Goal: Transaction & Acquisition: Book appointment/travel/reservation

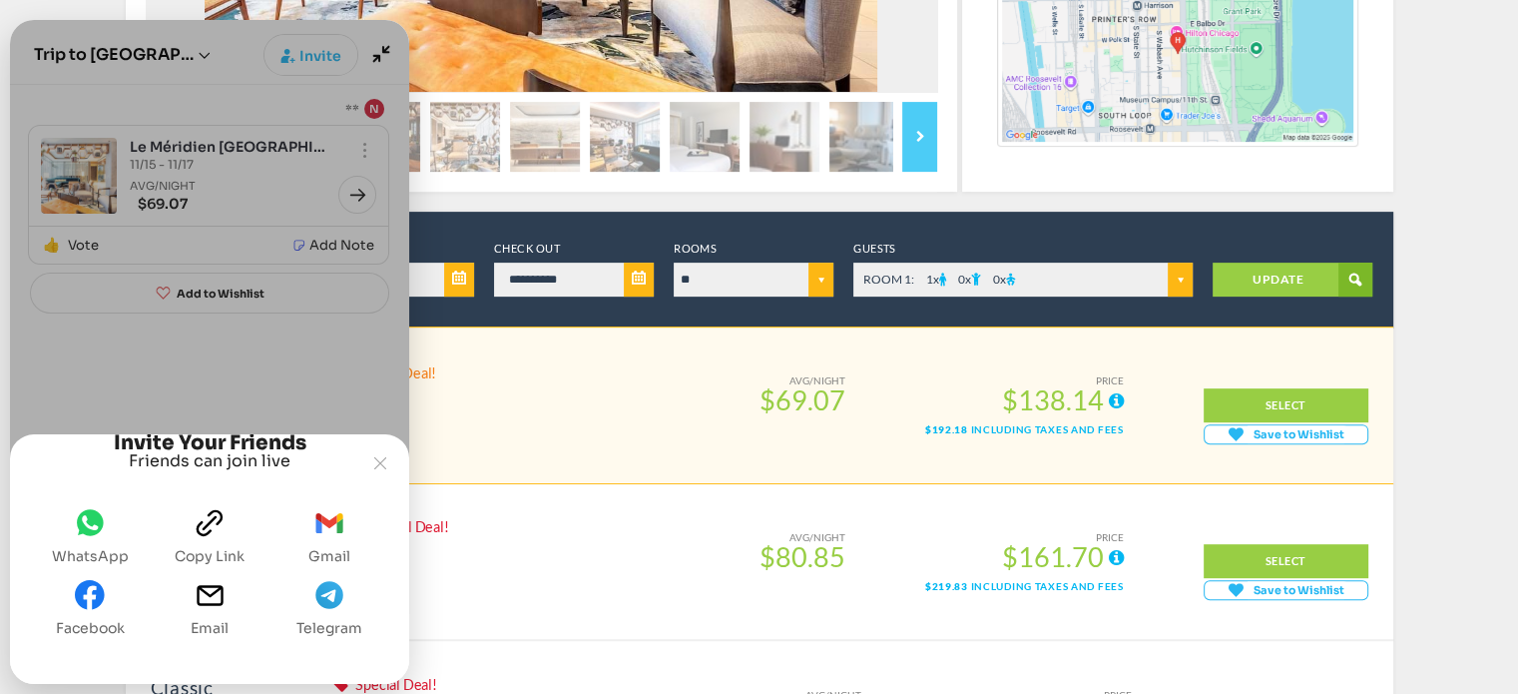
click at [66, 613] on button "facebook Facebook" at bounding box center [90, 608] width 85 height 72
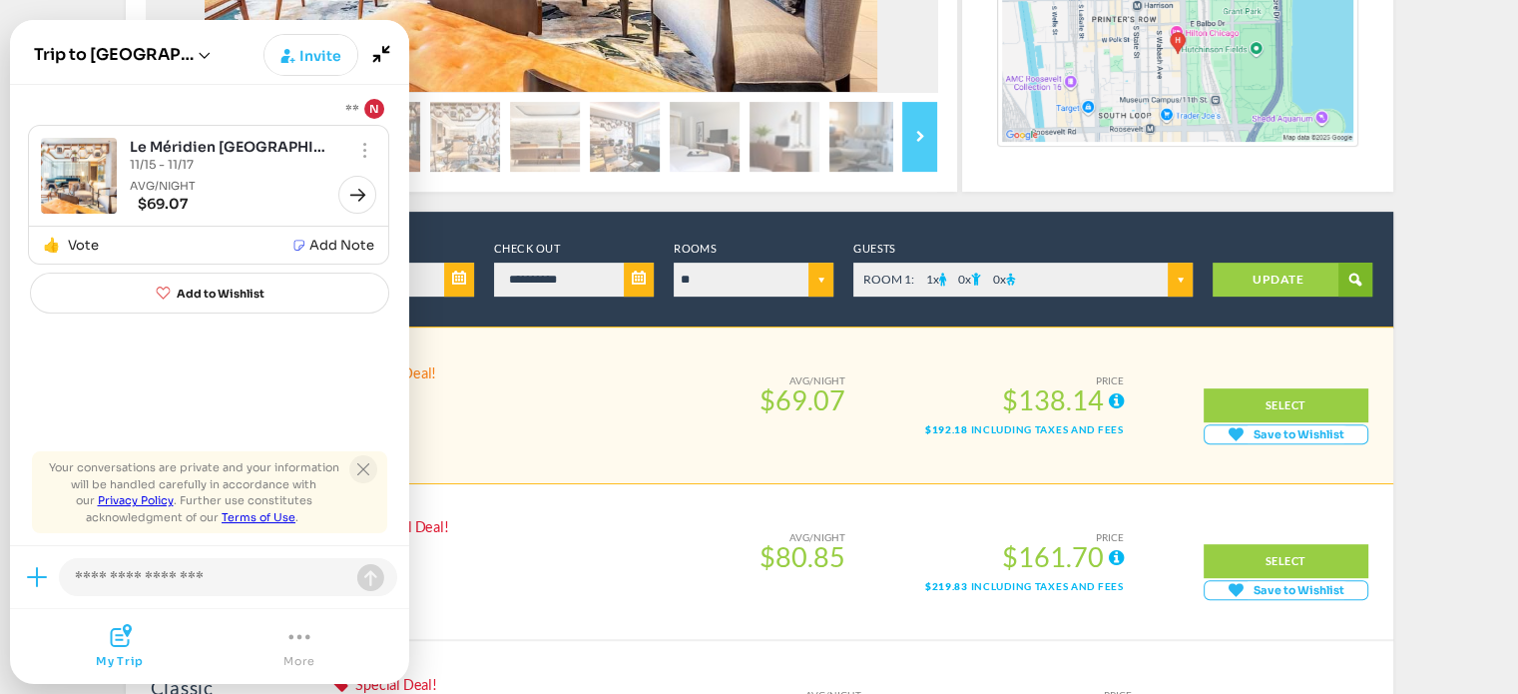
click at [371, 462] on button "Close tooltip" at bounding box center [363, 469] width 28 height 28
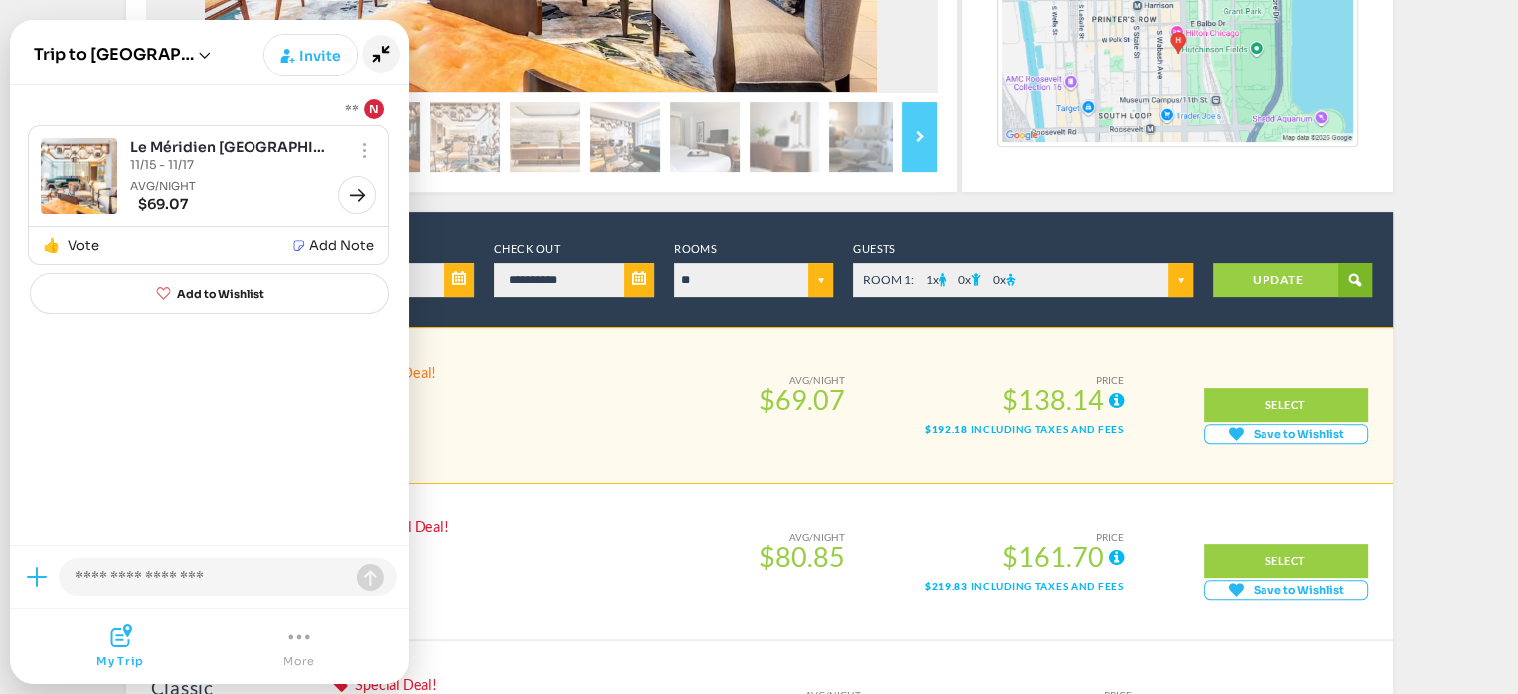
click at [387, 51] on icon "Minimize" at bounding box center [381, 54] width 38 height 38
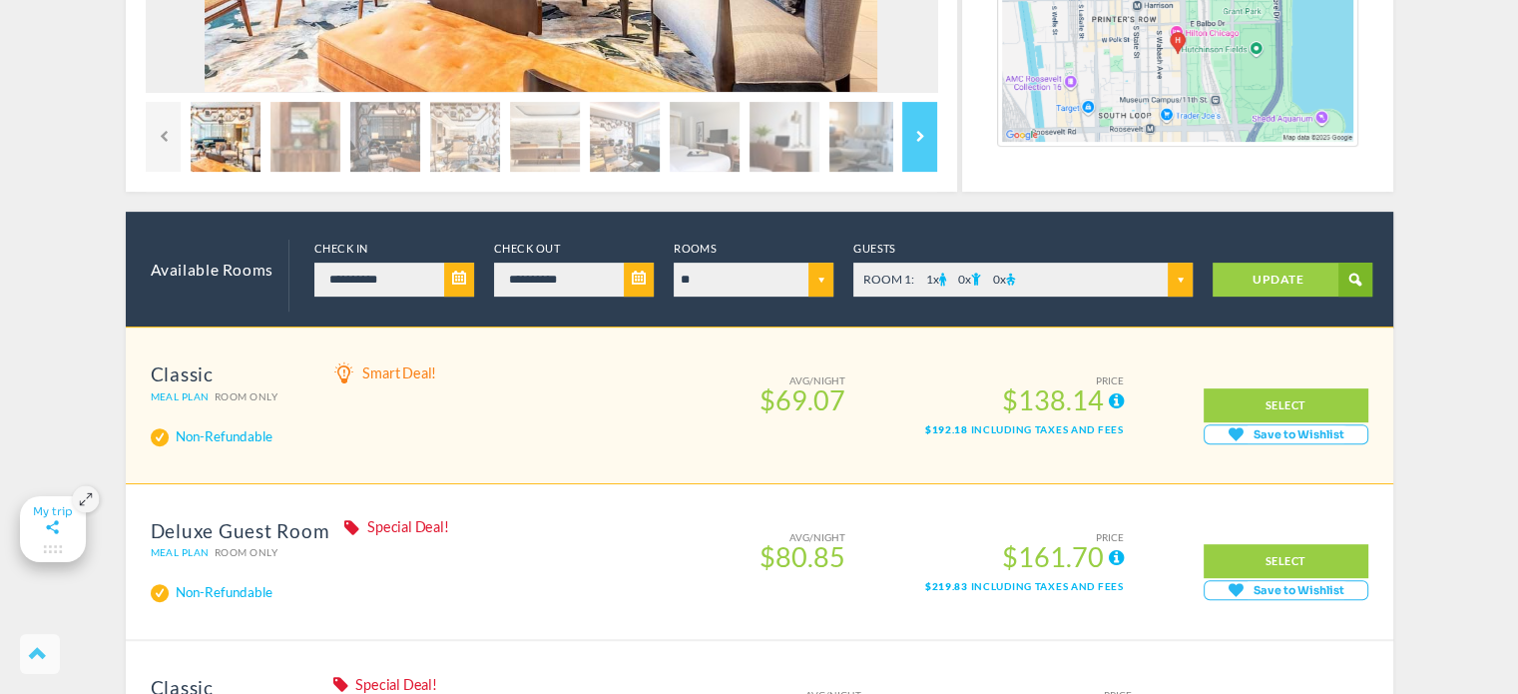
click at [826, 285] on select "** ** **" at bounding box center [754, 279] width 160 height 34
select select "*"
click at [674, 262] on select "** ** **" at bounding box center [754, 279] width 160 height 34
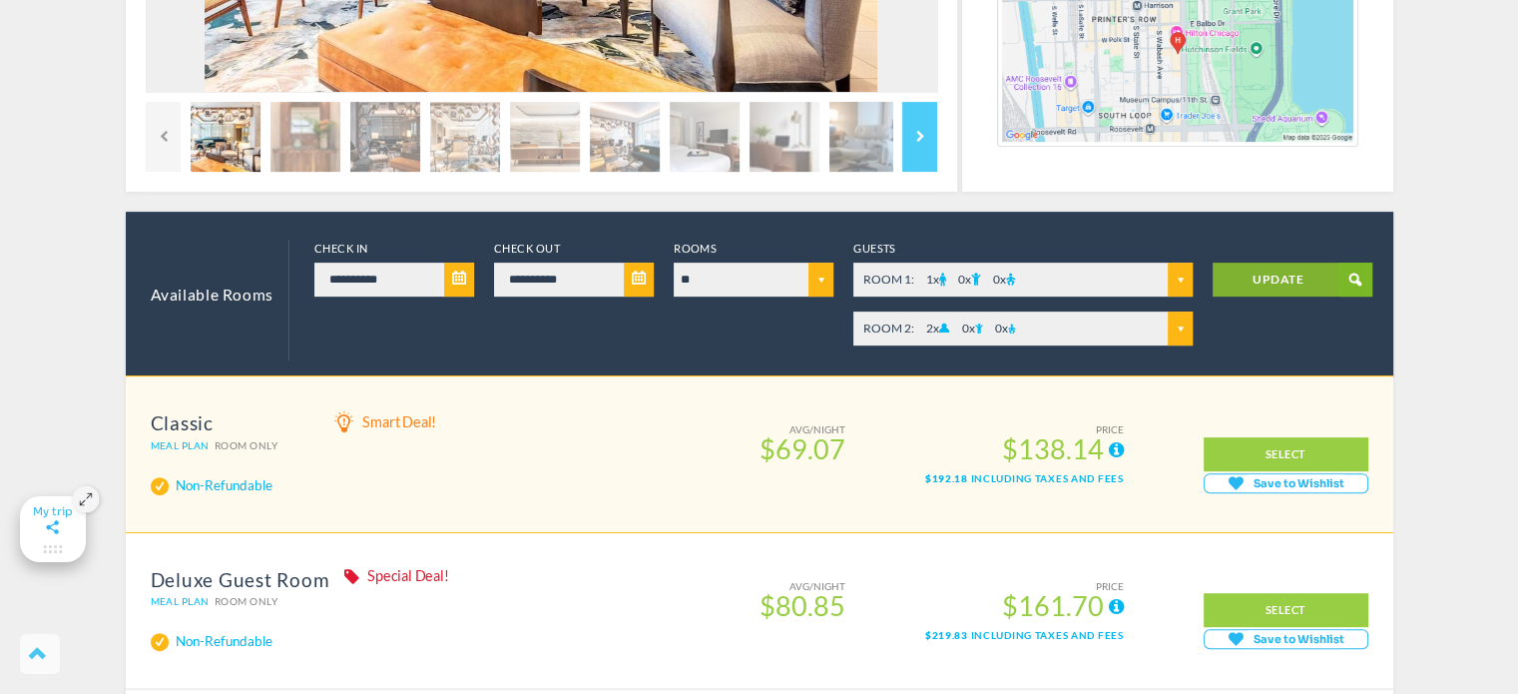
click at [1261, 283] on link "UPDATE" at bounding box center [1293, 279] width 160 height 34
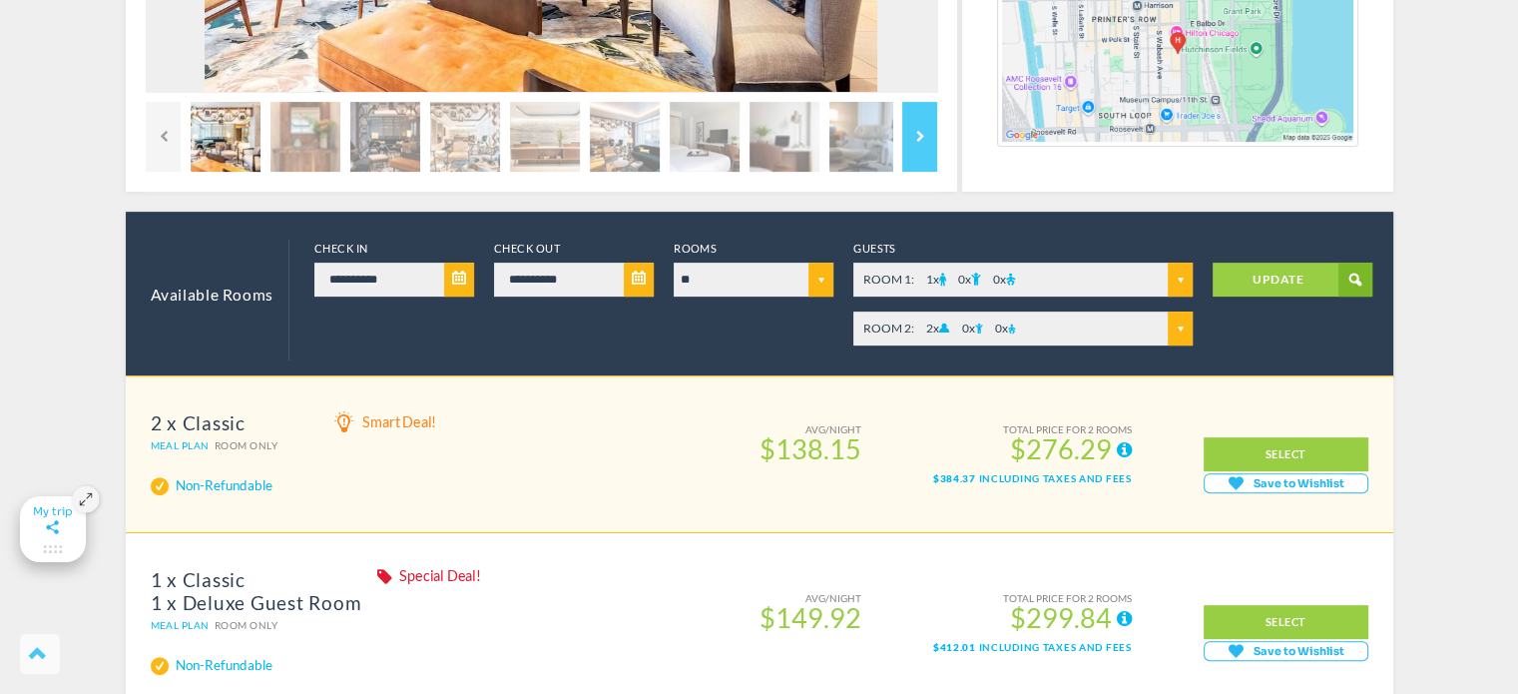
click at [1179, 338] on span "ROOM 2: 2 x 0 x 0 x" at bounding box center [1022, 328] width 339 height 34
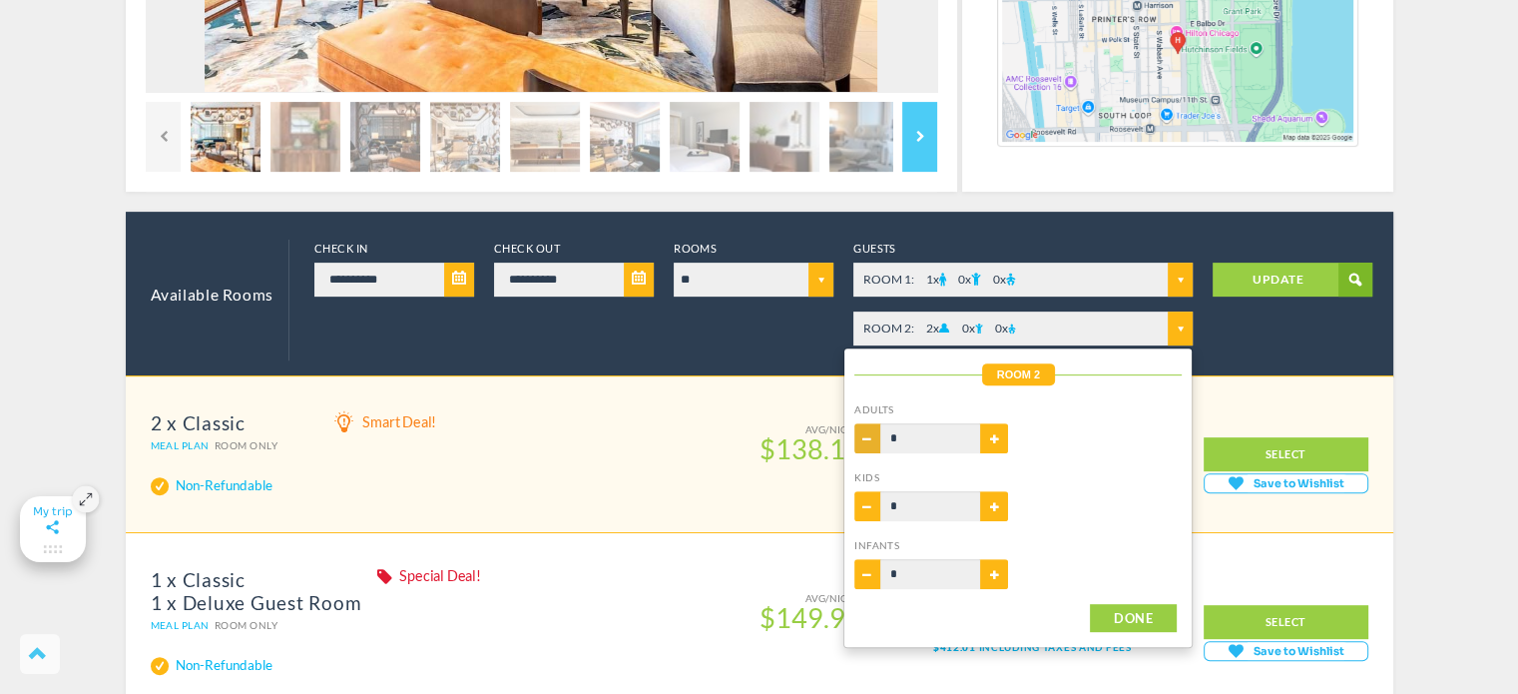
type input "*"
click at [874, 438] on button "-" at bounding box center [867, 438] width 26 height 30
click at [1158, 609] on button "DONE" at bounding box center [1133, 618] width 87 height 28
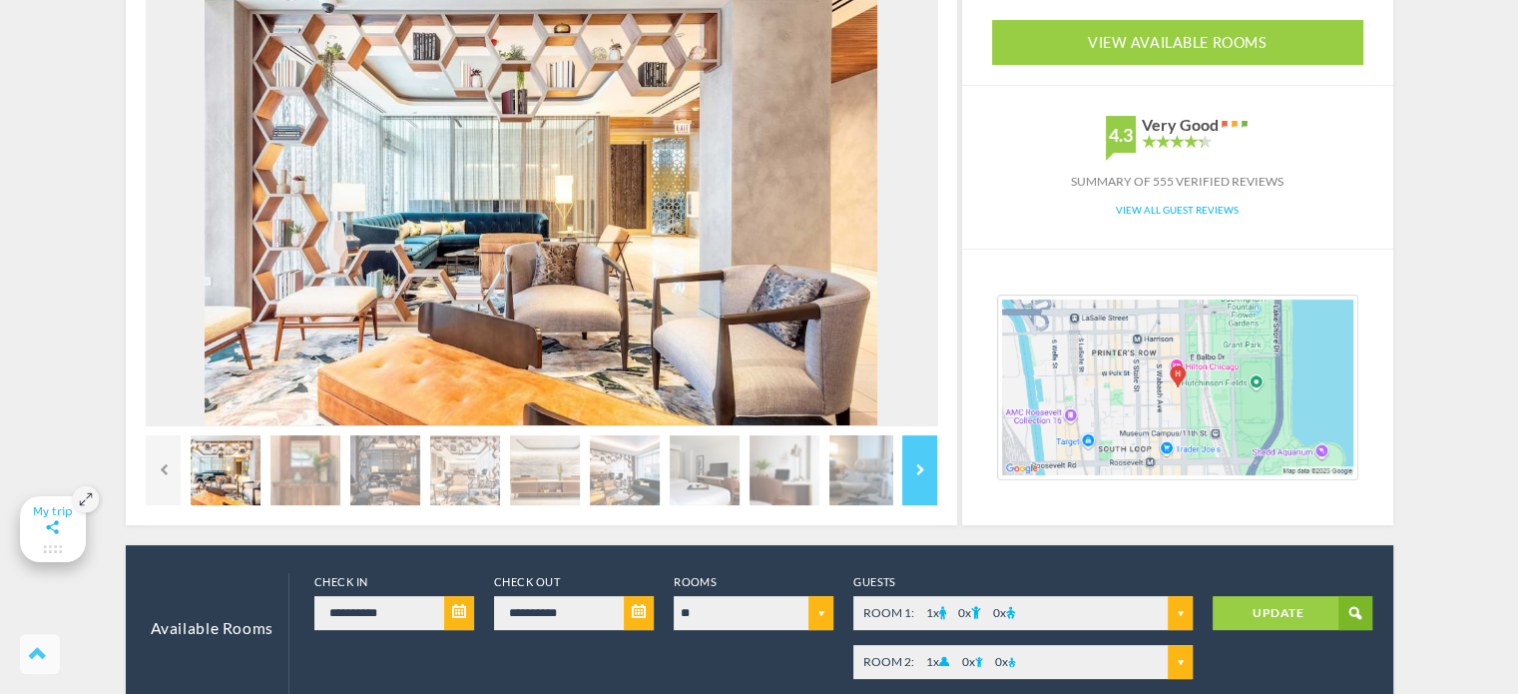
scroll to position [273, 0]
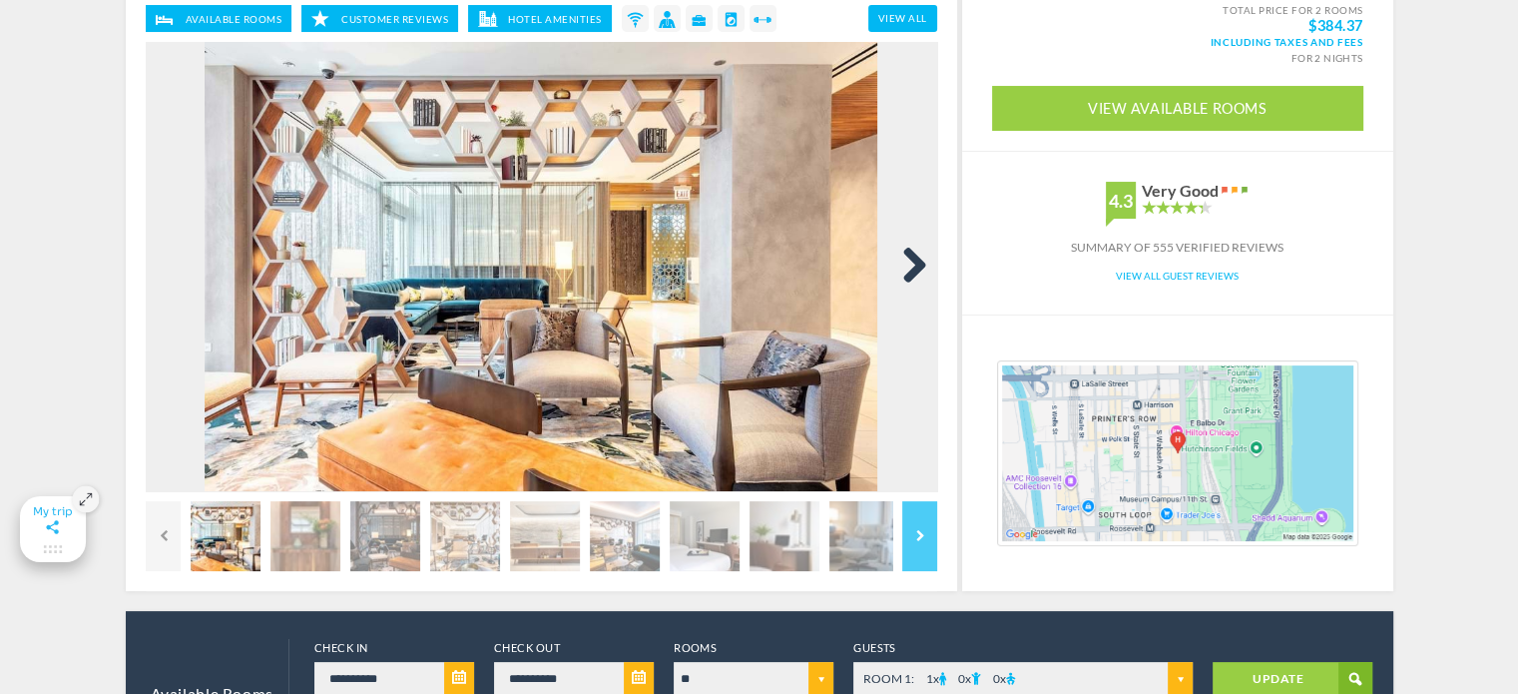
click at [915, 268] on link "Next" at bounding box center [907, 267] width 40 height 40
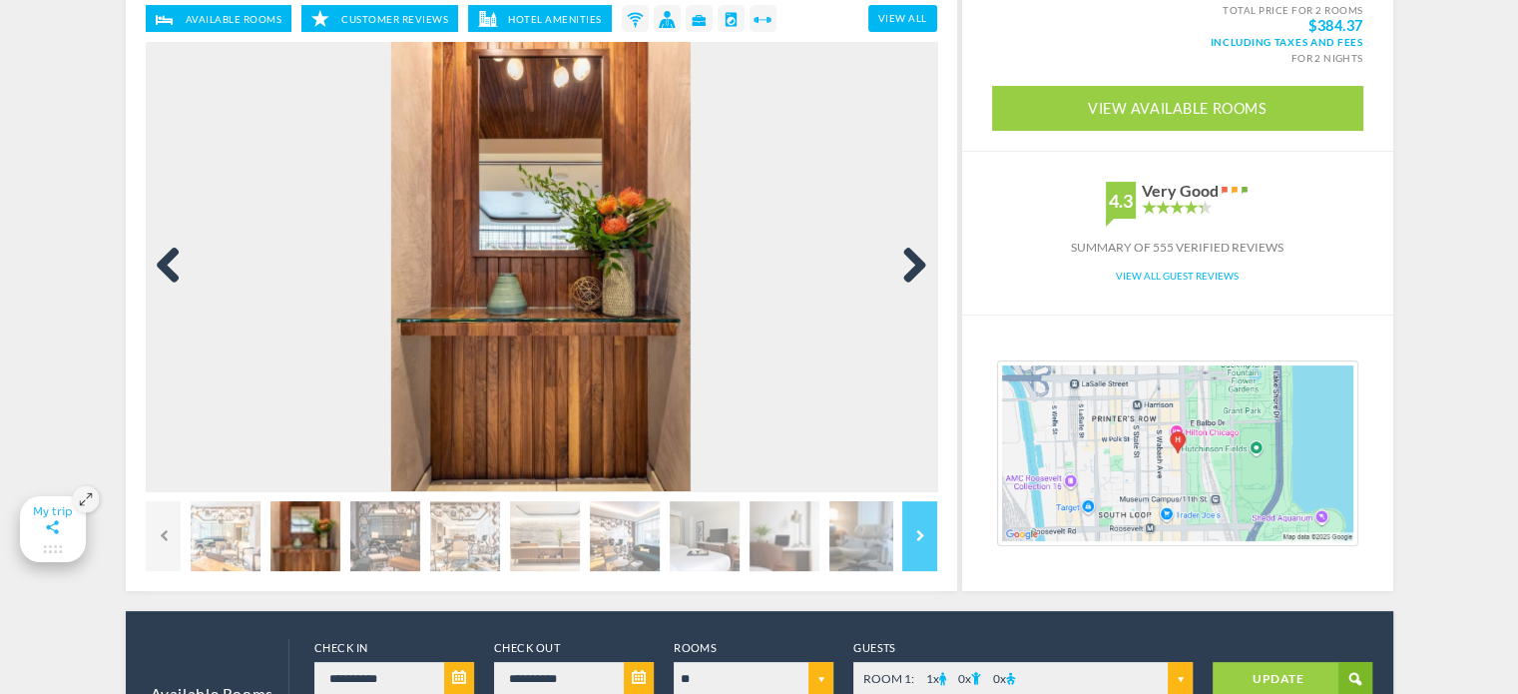
click at [914, 262] on link "Next" at bounding box center [907, 267] width 40 height 40
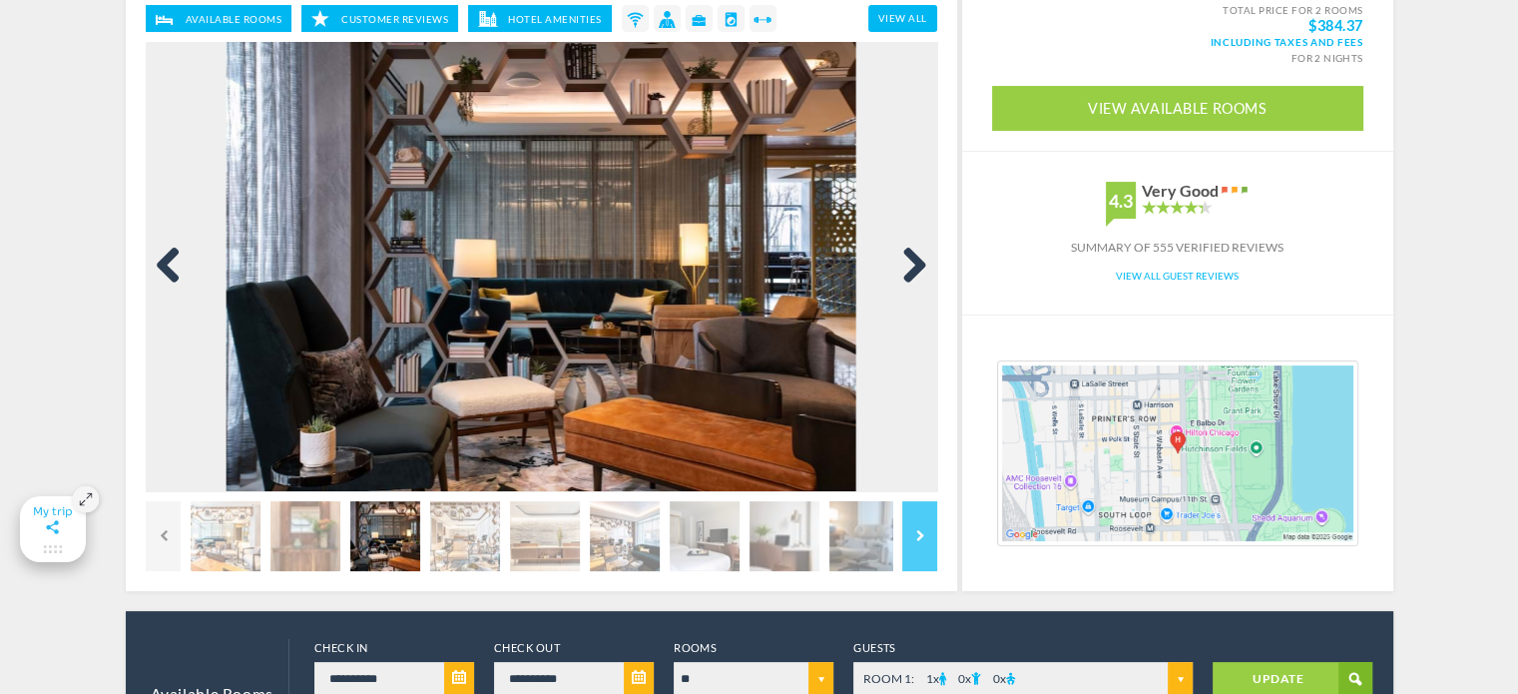
click at [914, 262] on link "Next" at bounding box center [907, 267] width 40 height 40
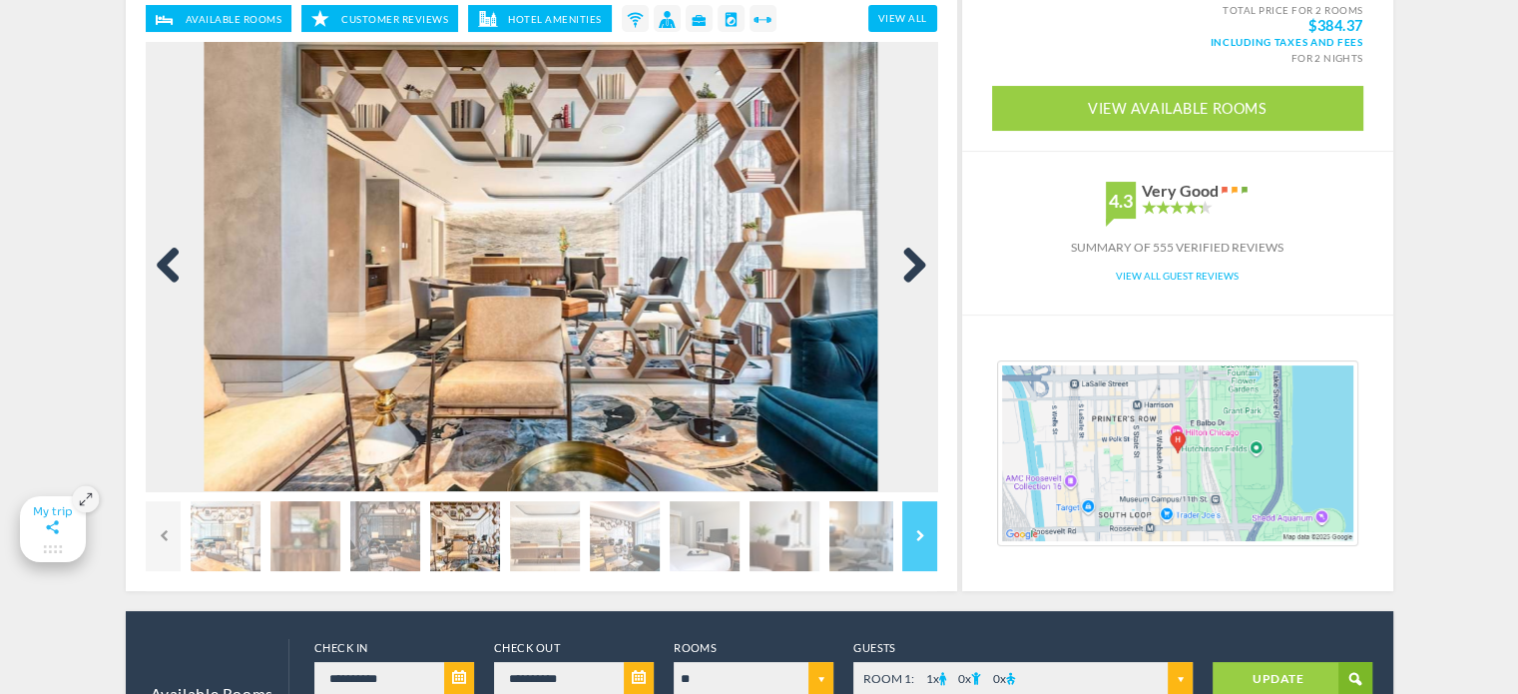
click at [914, 262] on link "Next" at bounding box center [907, 267] width 40 height 40
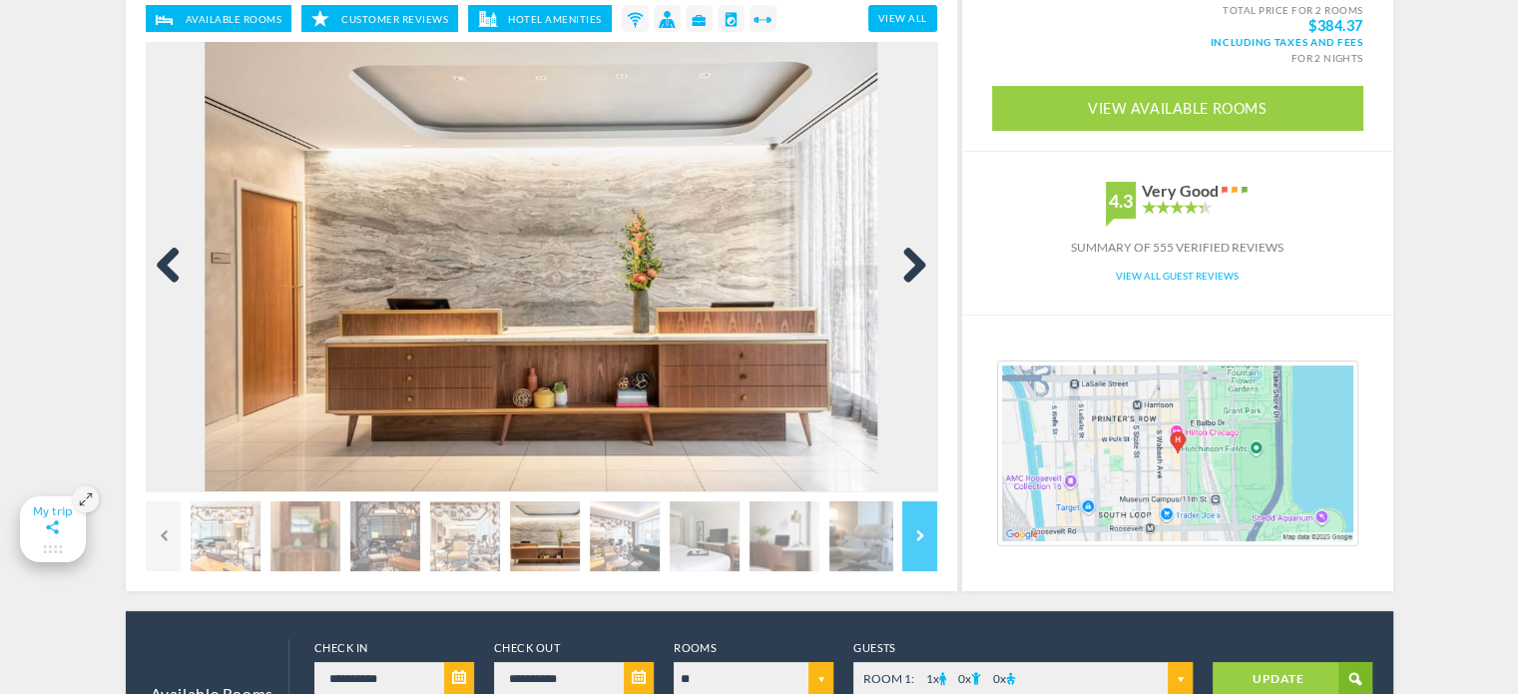
click at [914, 261] on link "Next" at bounding box center [907, 267] width 40 height 40
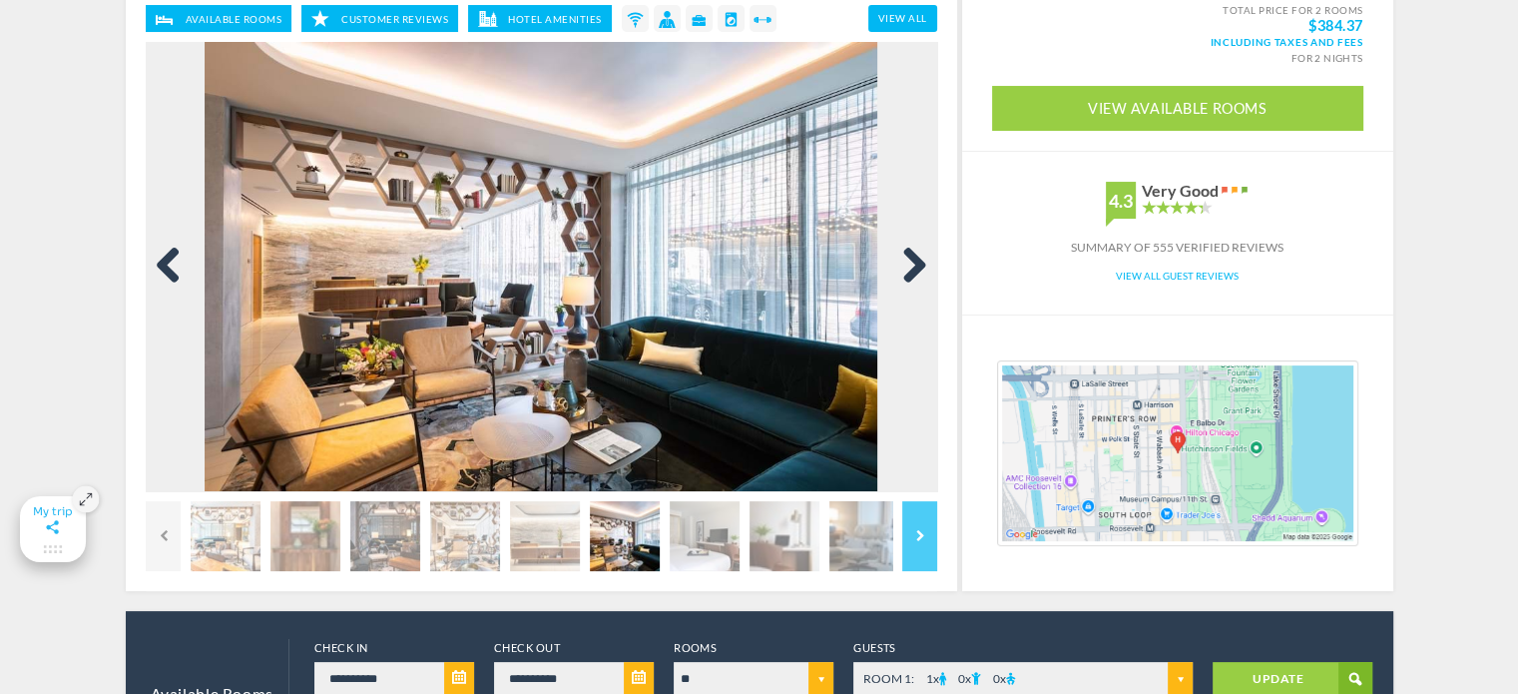
click at [914, 261] on link "Next" at bounding box center [907, 267] width 40 height 40
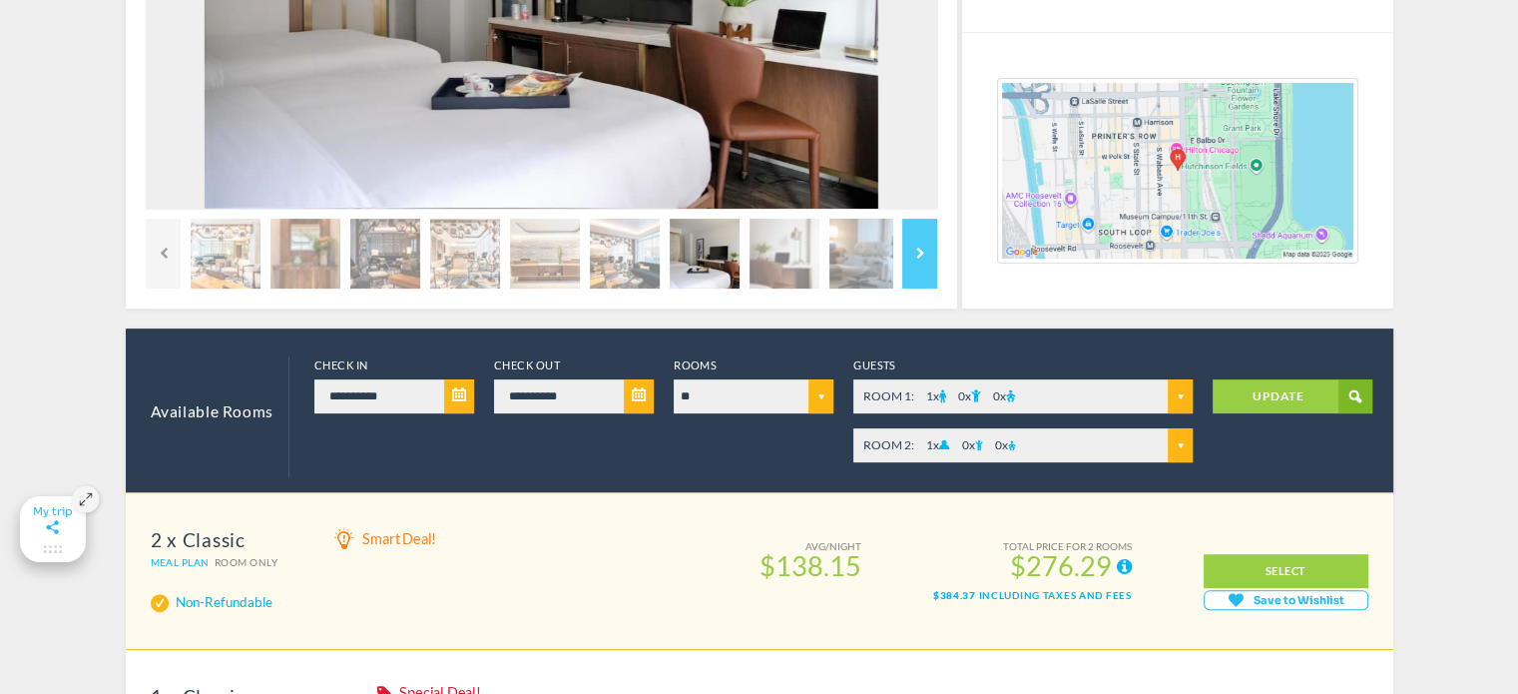
scroll to position [772, 0]
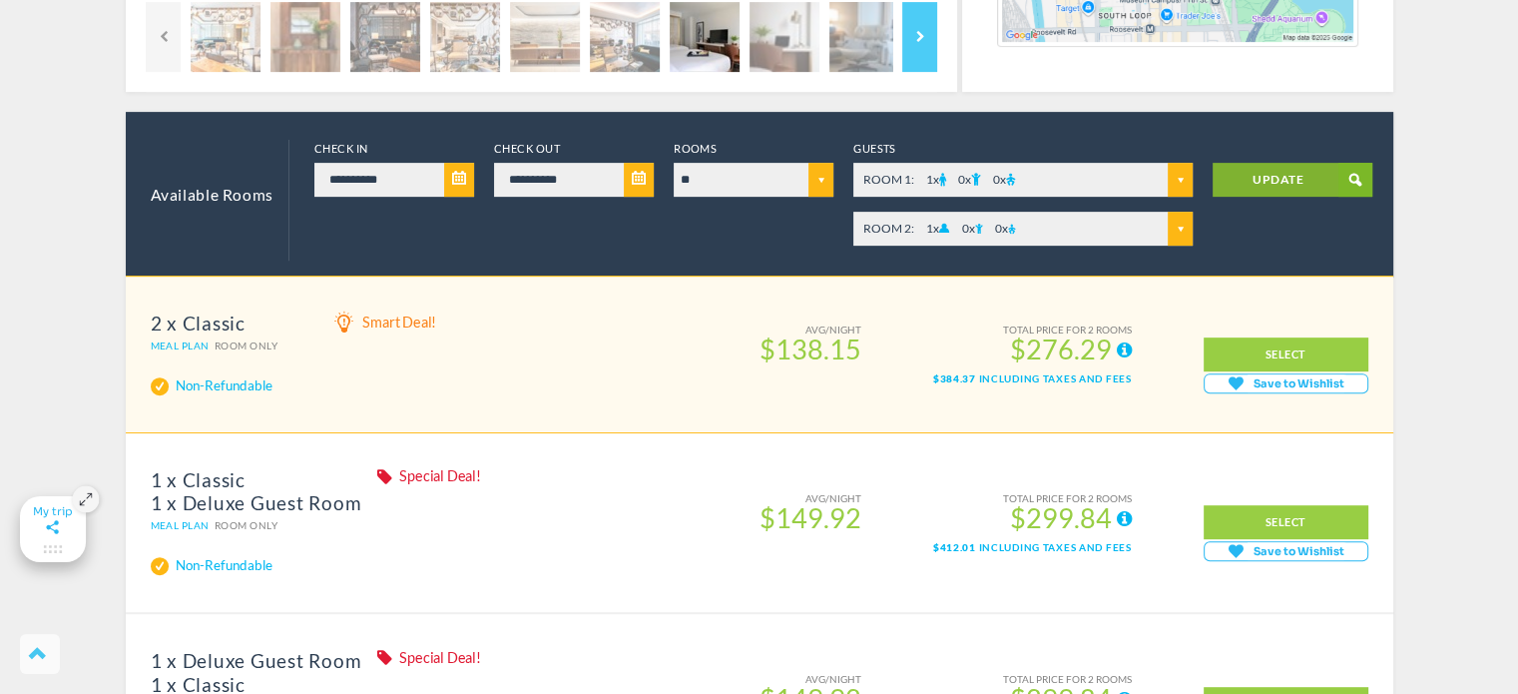
click at [1226, 188] on link "UPDATE" at bounding box center [1293, 180] width 160 height 34
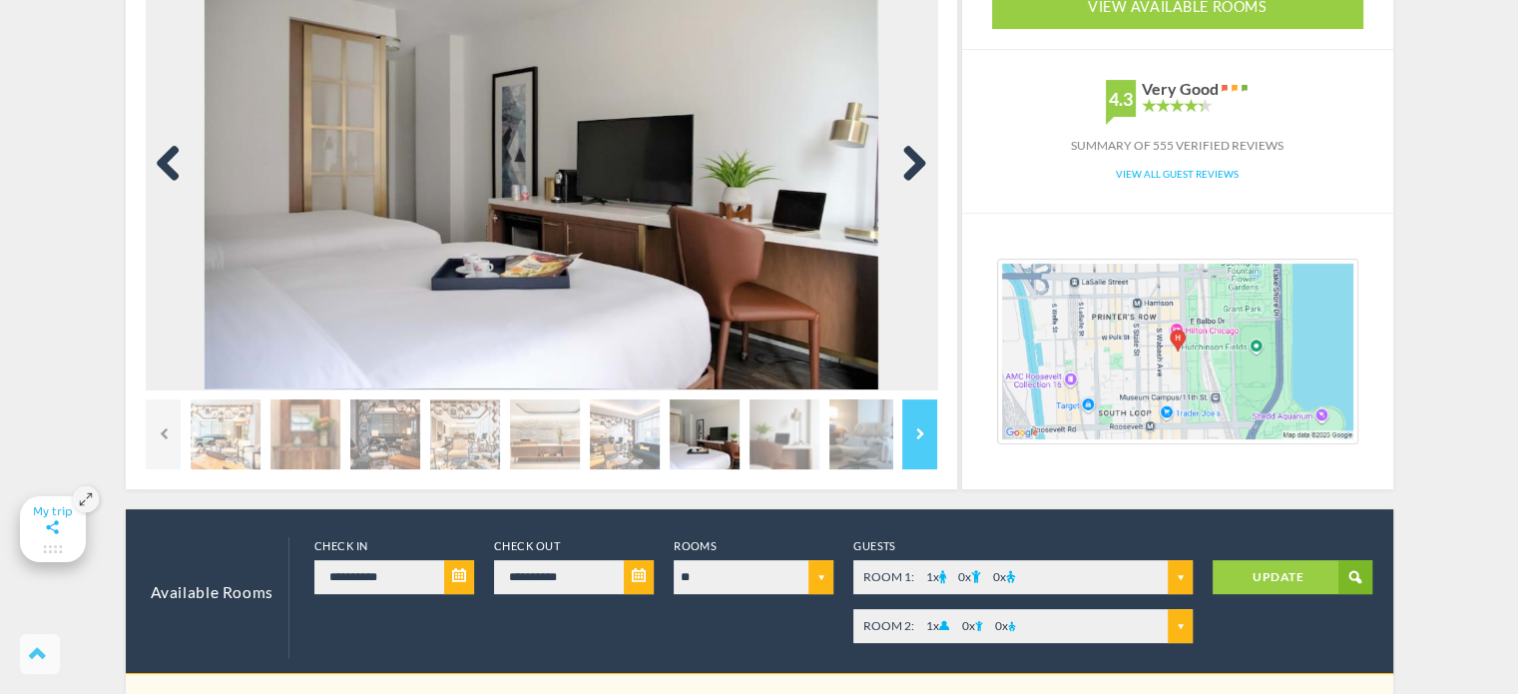
scroll to position [273, 0]
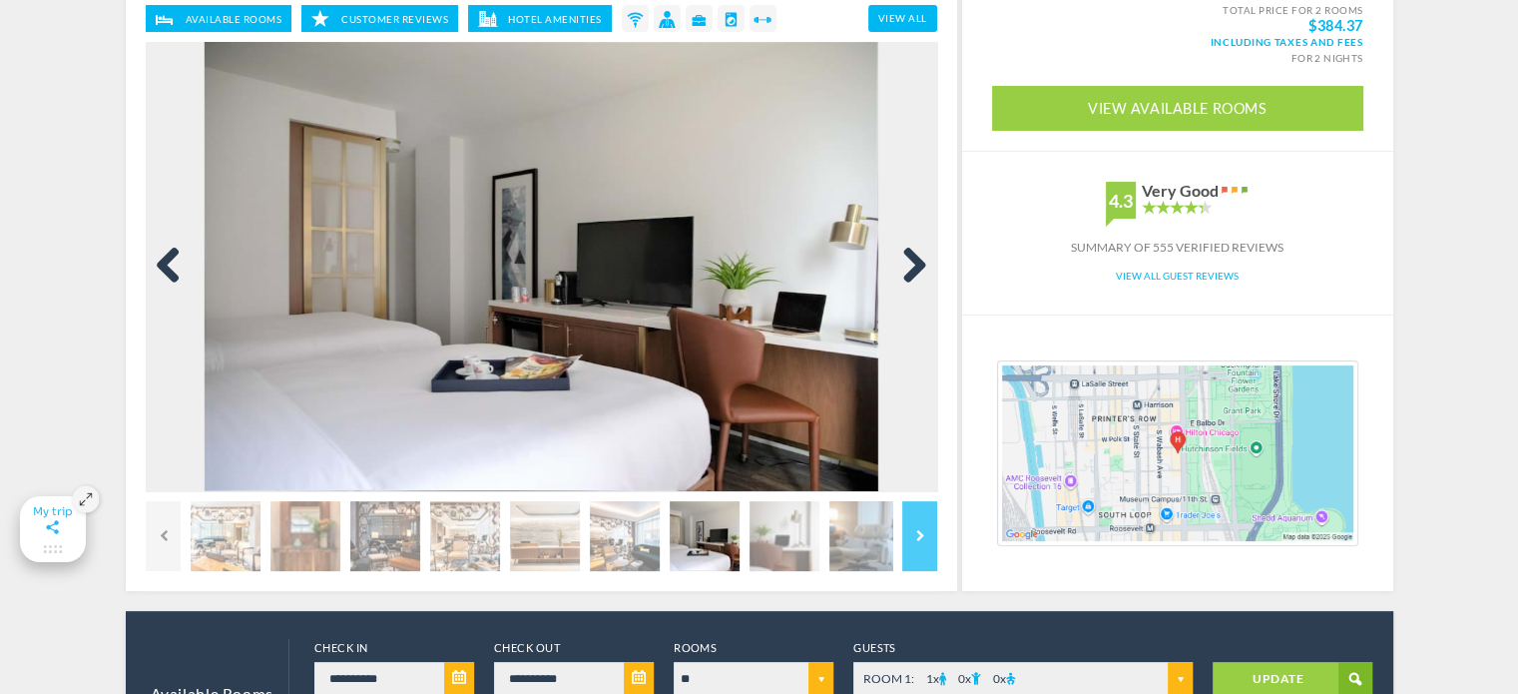
click at [917, 254] on link "Next" at bounding box center [907, 267] width 40 height 40
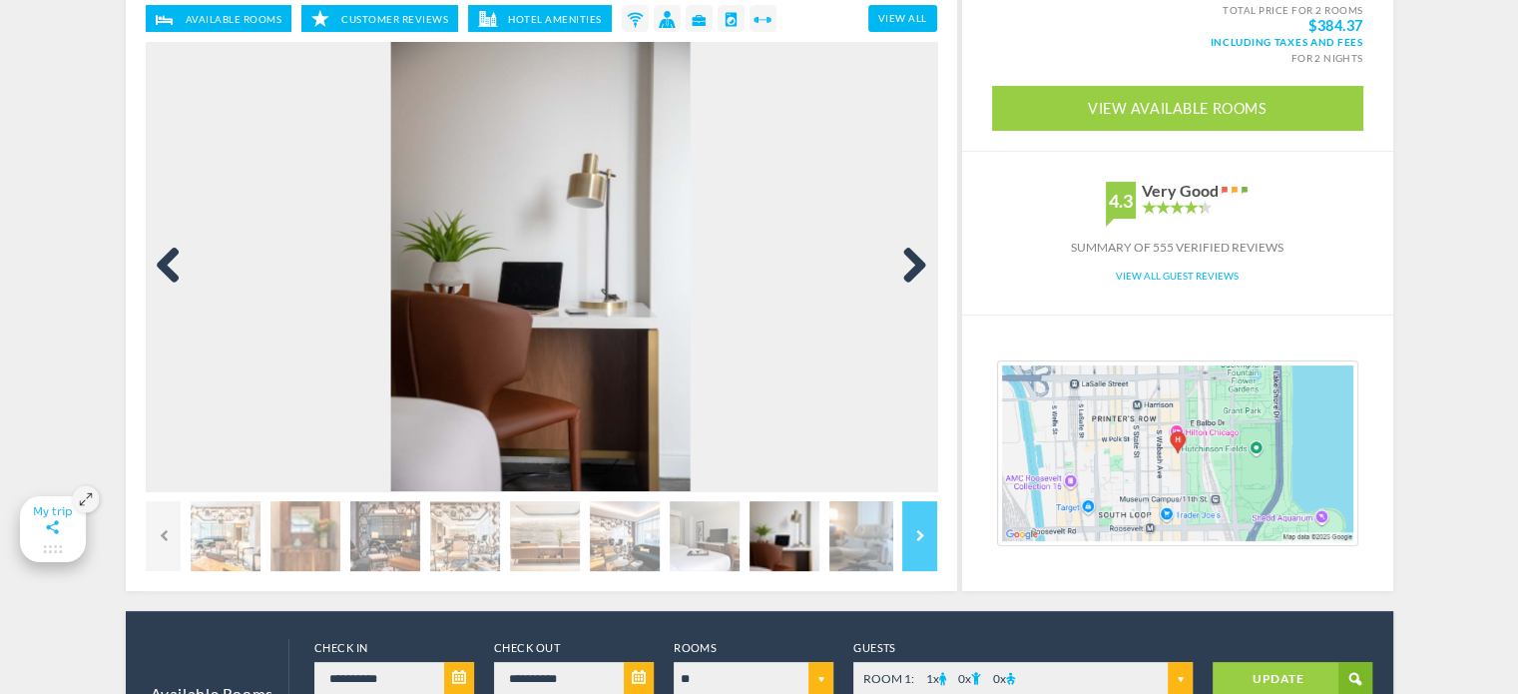
click at [917, 252] on link "Next" at bounding box center [907, 267] width 40 height 40
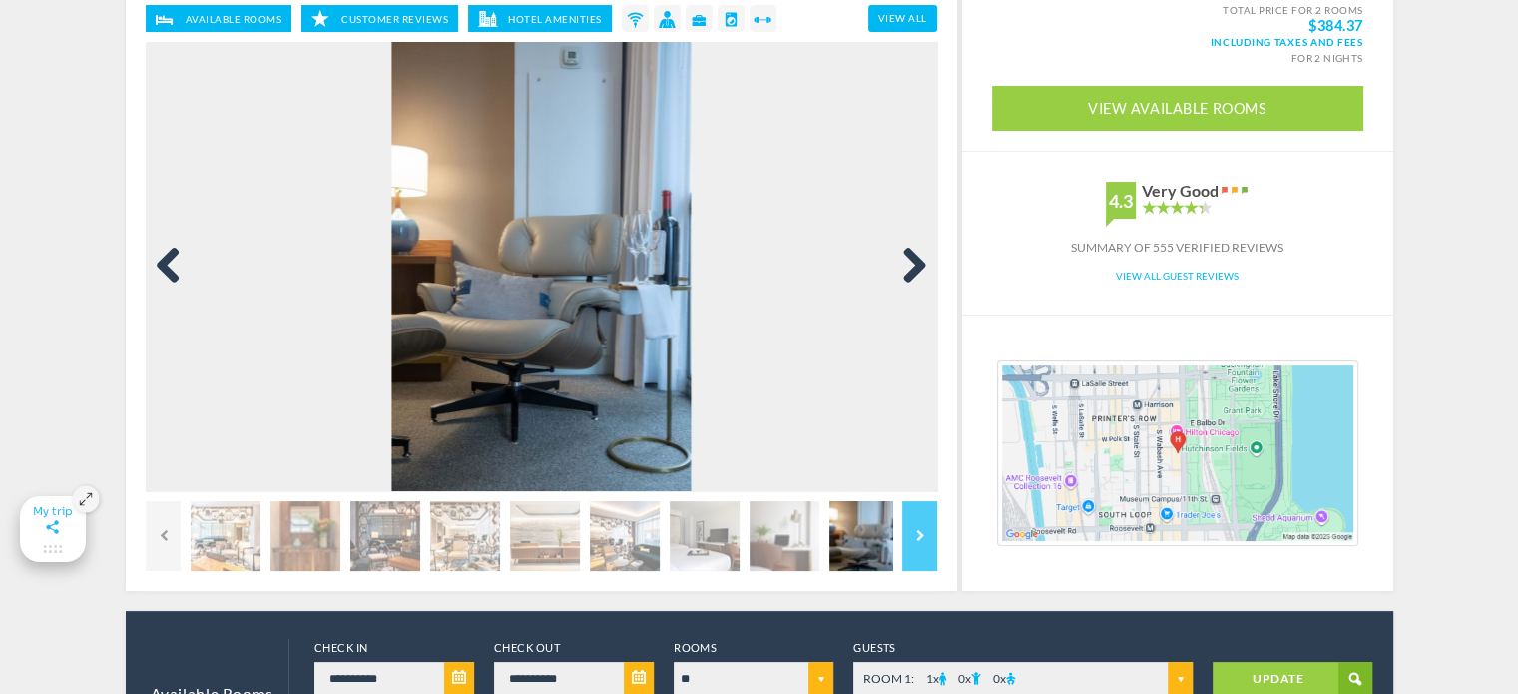
click at [917, 252] on link "Next" at bounding box center [907, 267] width 40 height 40
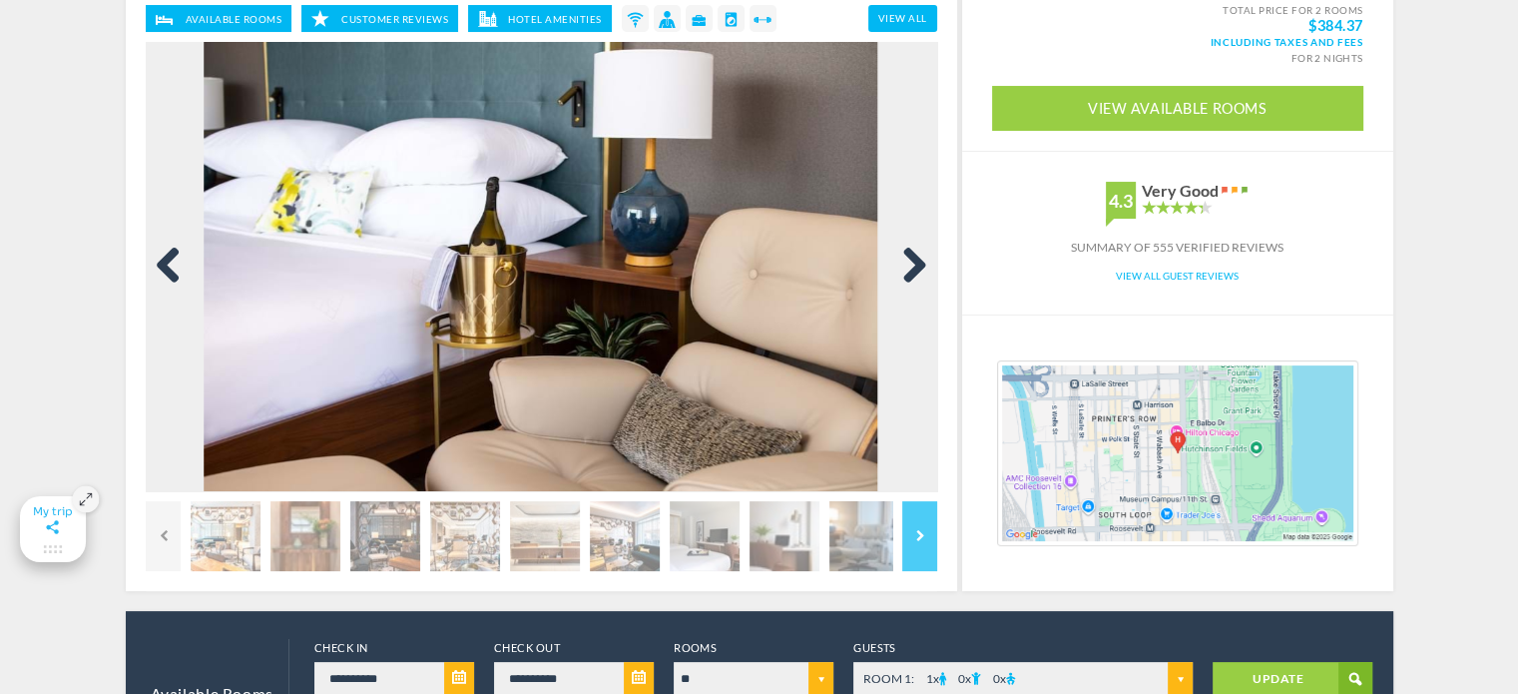
click at [917, 252] on link "Next" at bounding box center [907, 267] width 40 height 40
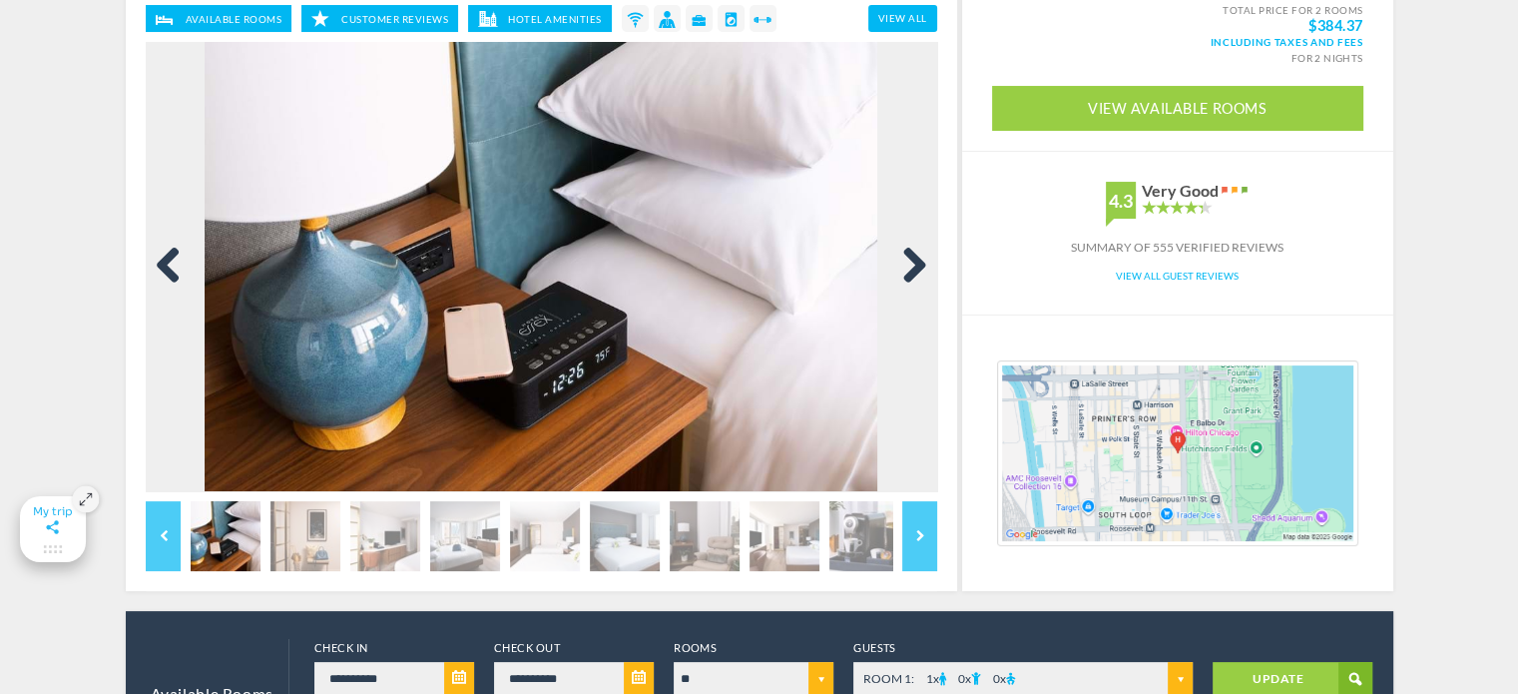
click at [917, 252] on link "Next" at bounding box center [907, 267] width 40 height 40
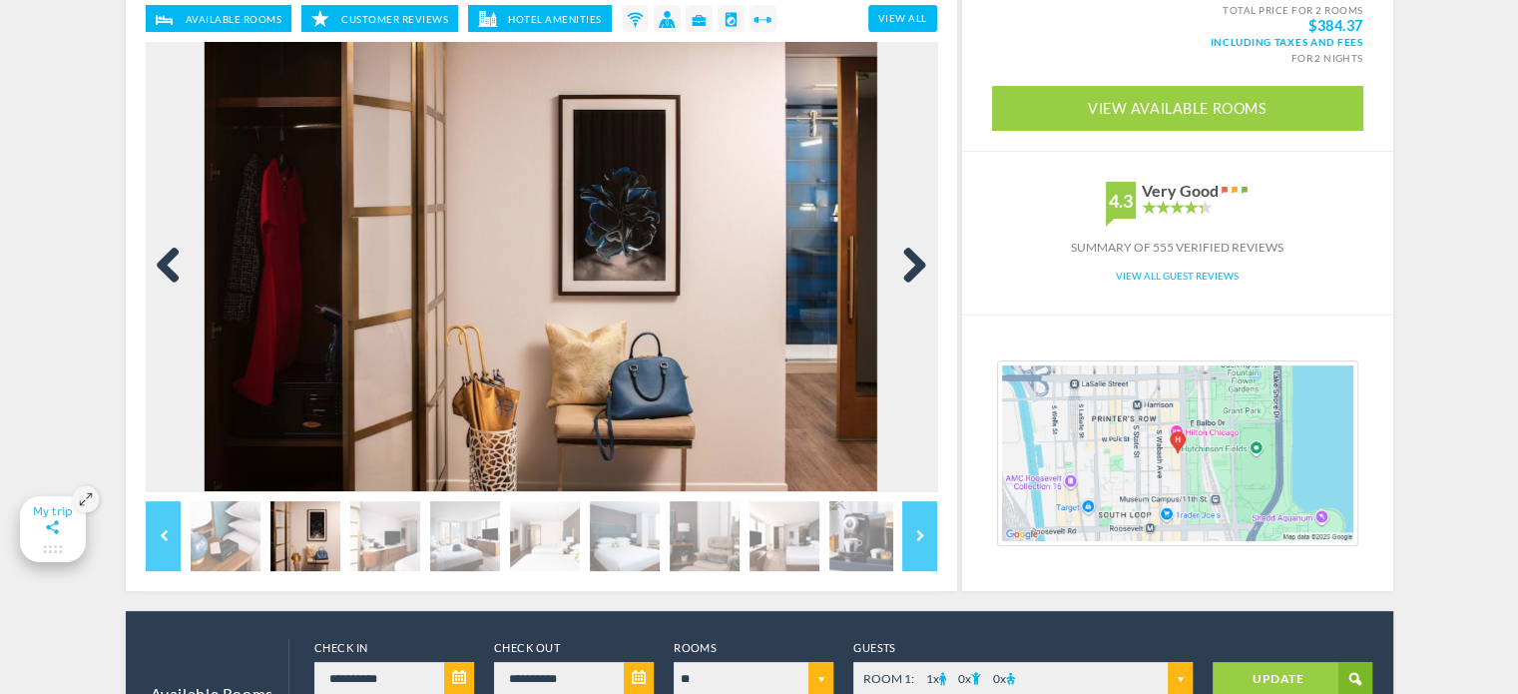
click at [917, 252] on link "Next" at bounding box center [907, 267] width 40 height 40
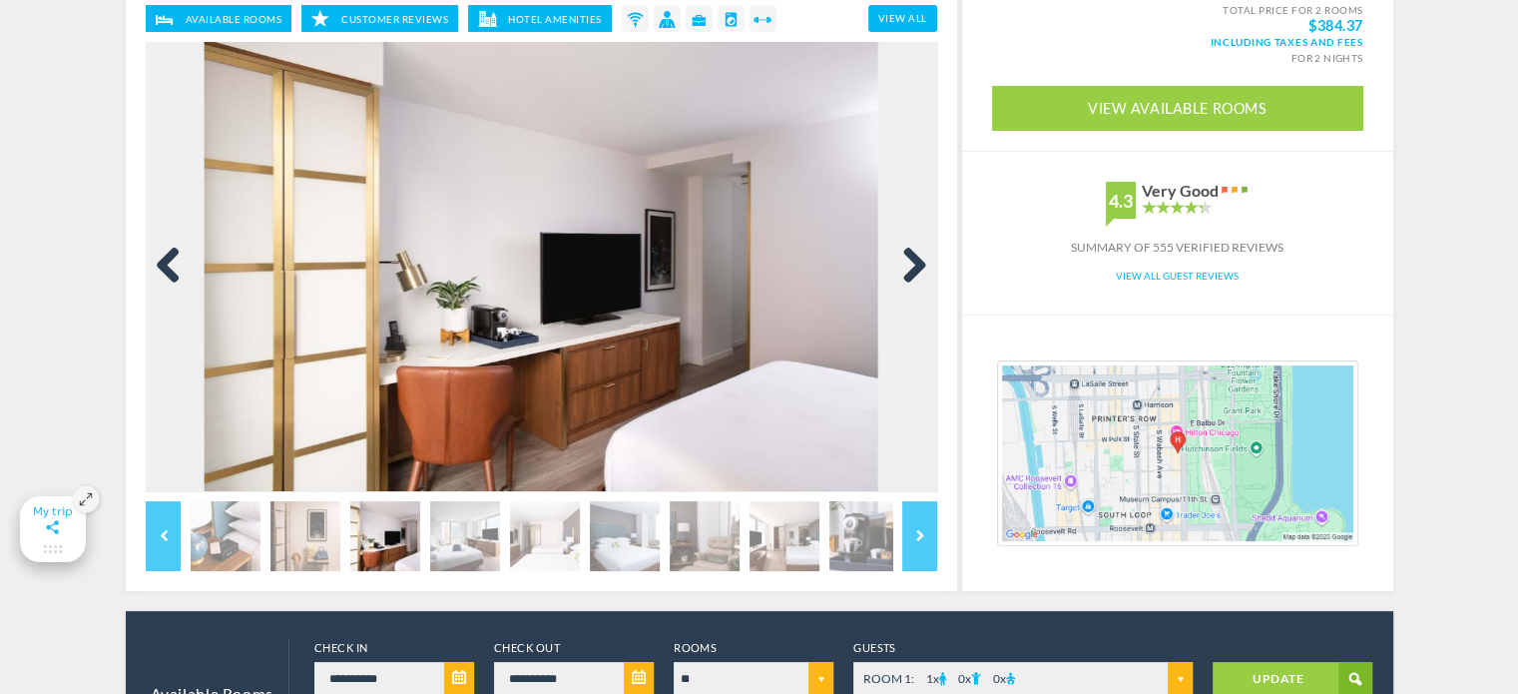
click at [917, 252] on link "Next" at bounding box center [907, 267] width 40 height 40
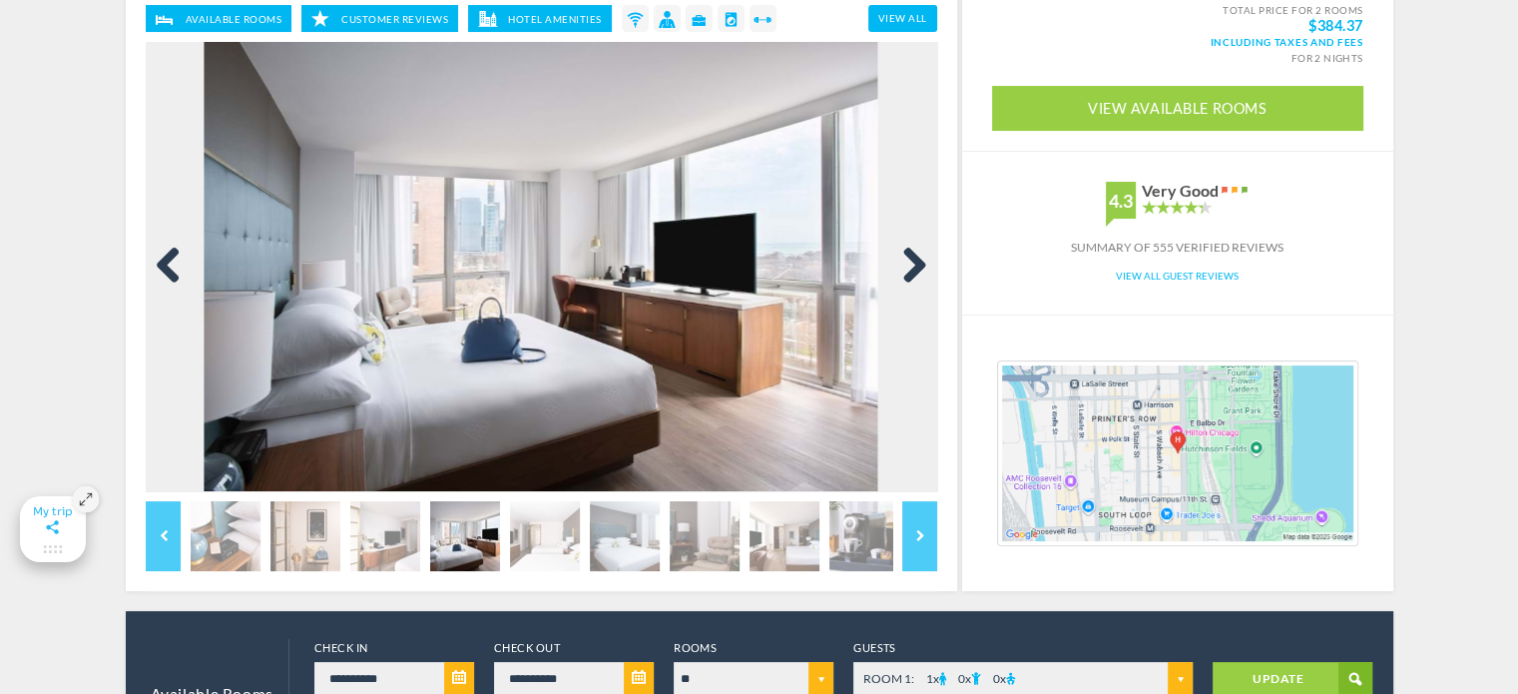
click at [917, 252] on link "Next" at bounding box center [907, 267] width 40 height 40
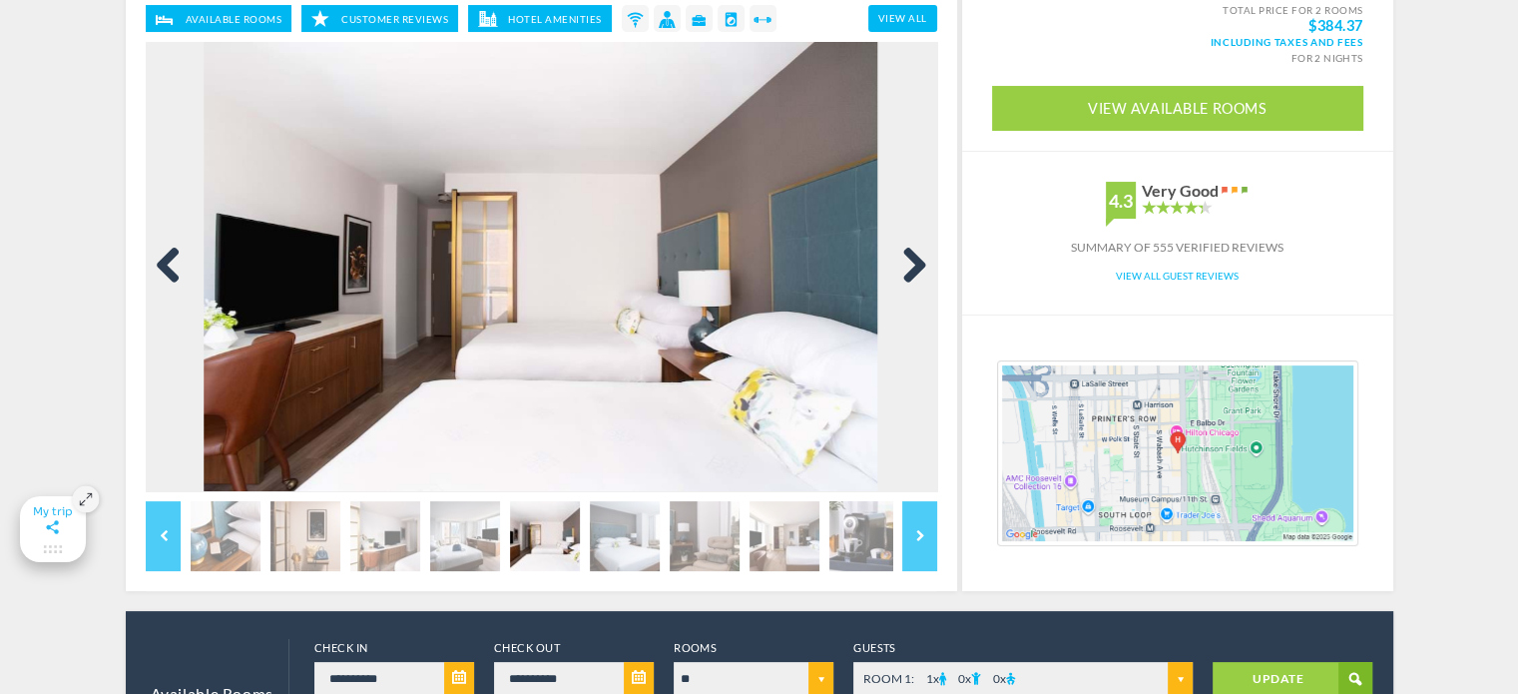
click at [917, 252] on link "Next" at bounding box center [907, 267] width 40 height 40
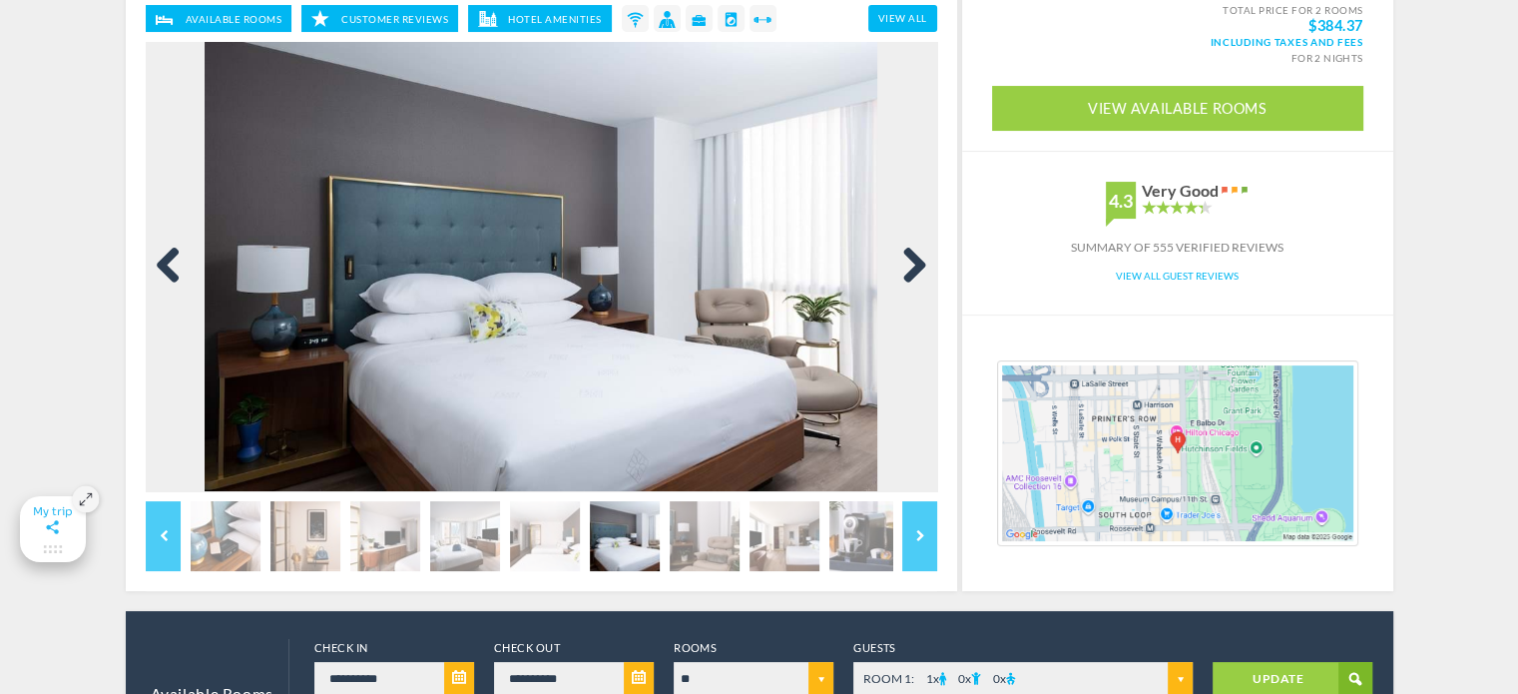
click at [917, 252] on link "Next" at bounding box center [907, 267] width 40 height 40
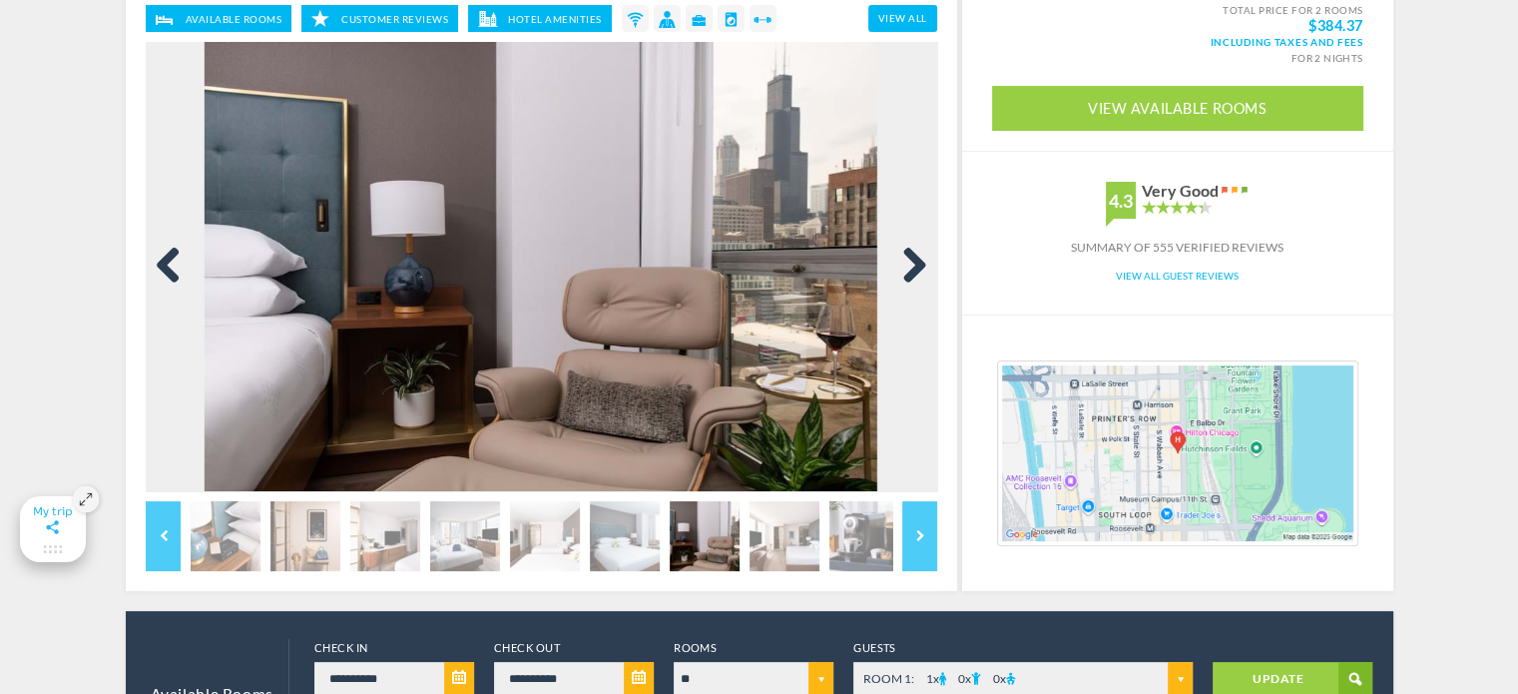
click at [917, 252] on link "Next" at bounding box center [907, 267] width 40 height 40
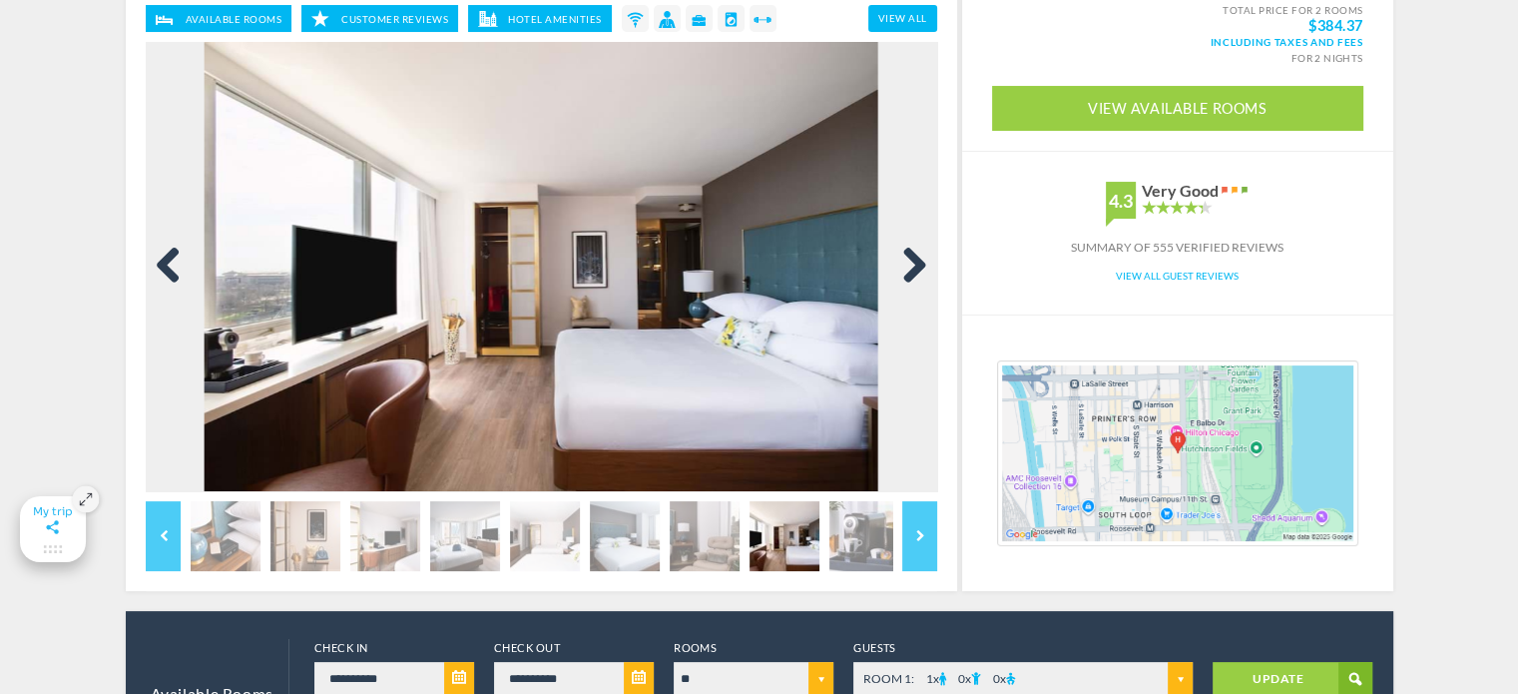
click at [917, 252] on link "Next" at bounding box center [907, 267] width 40 height 40
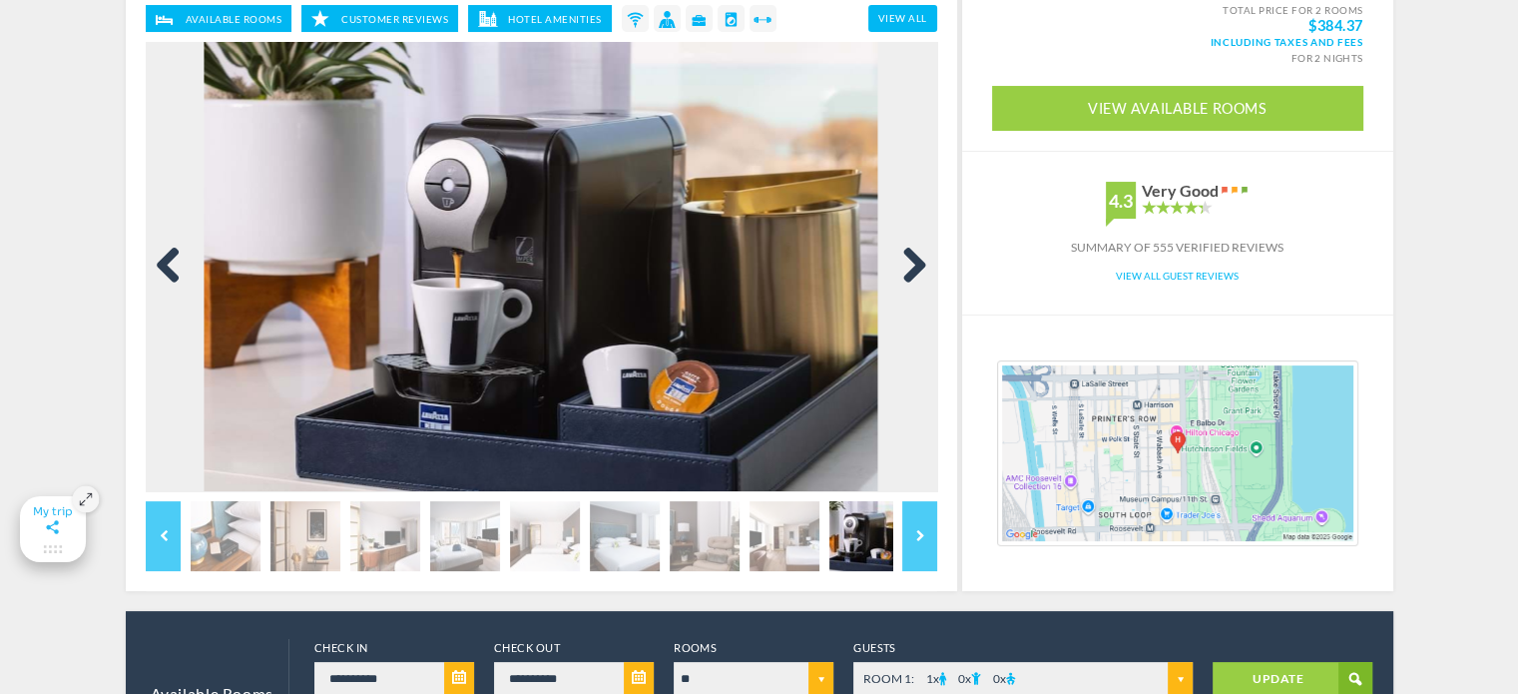
click at [917, 252] on link "Next" at bounding box center [907, 267] width 40 height 40
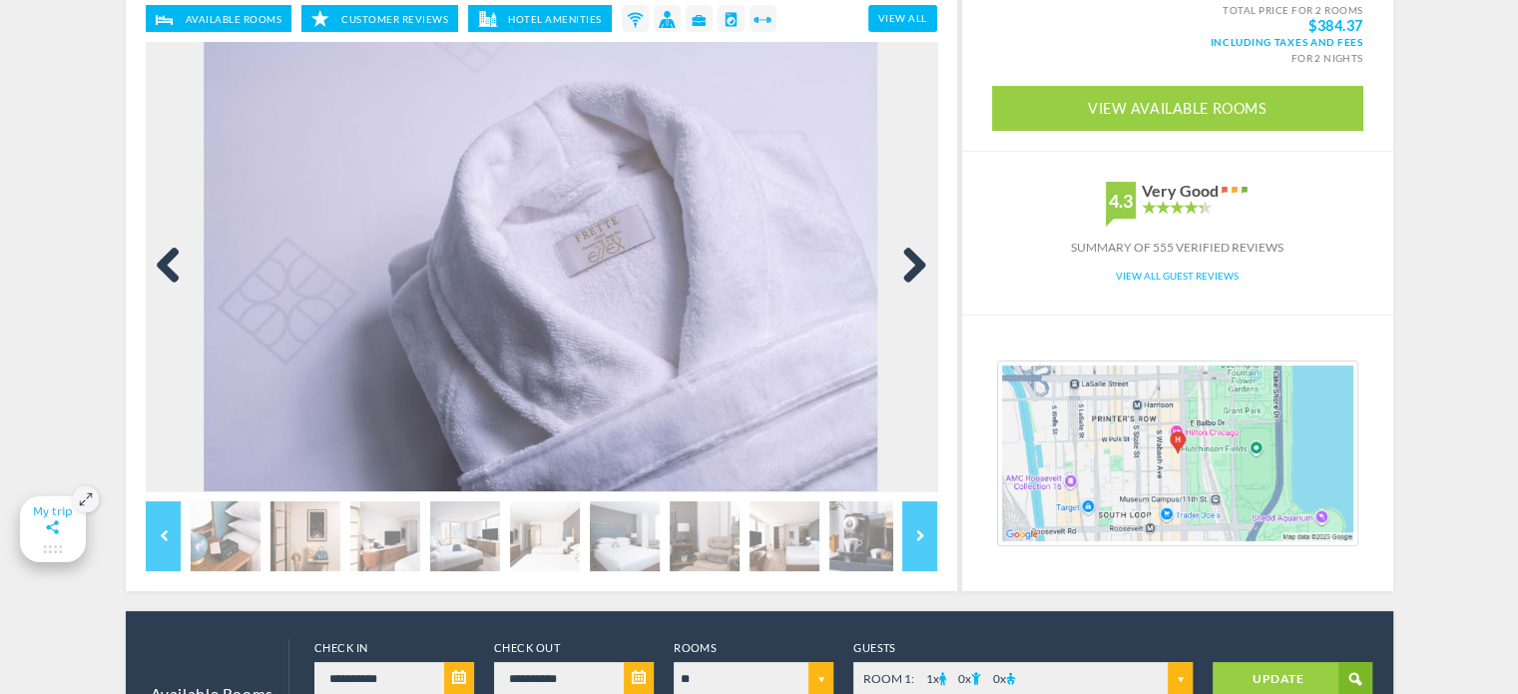
click at [917, 252] on link "Next" at bounding box center [907, 267] width 40 height 40
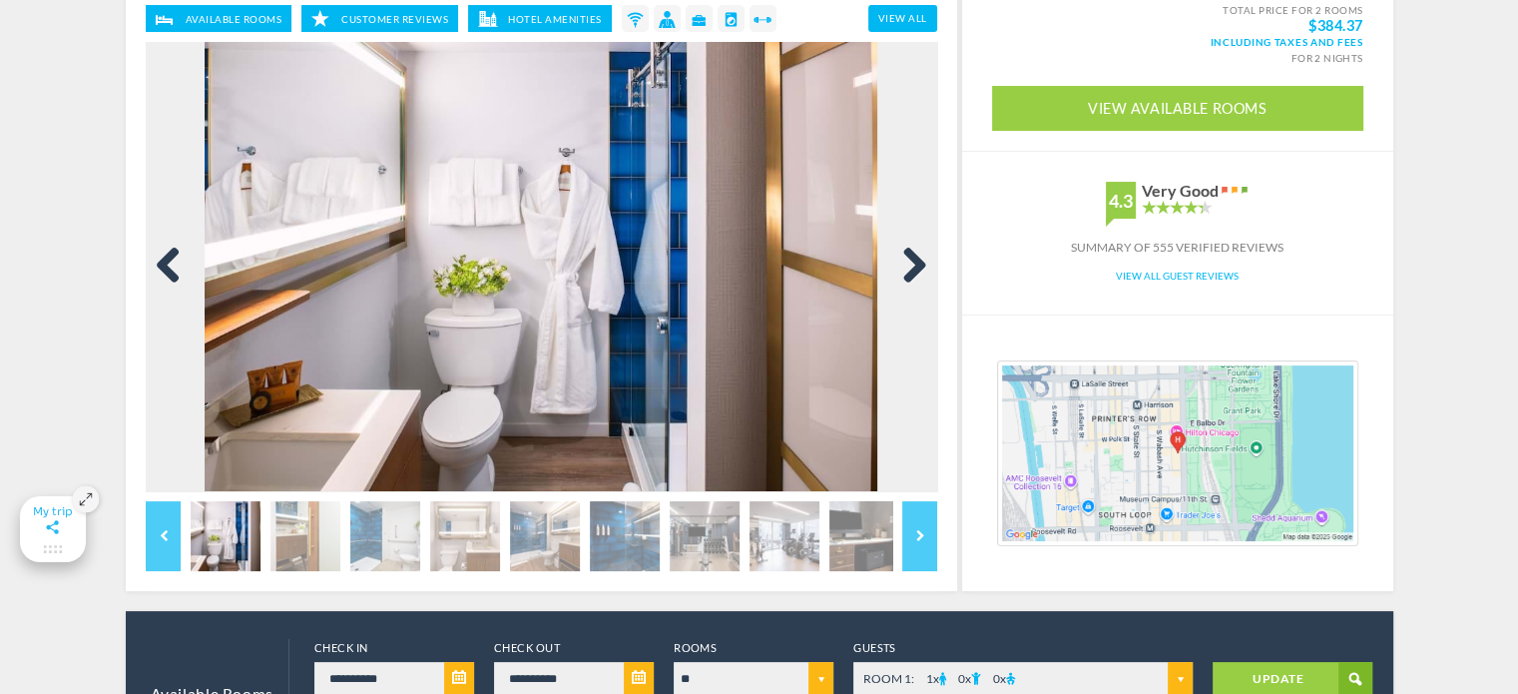
click at [917, 252] on link "Next" at bounding box center [907, 267] width 40 height 40
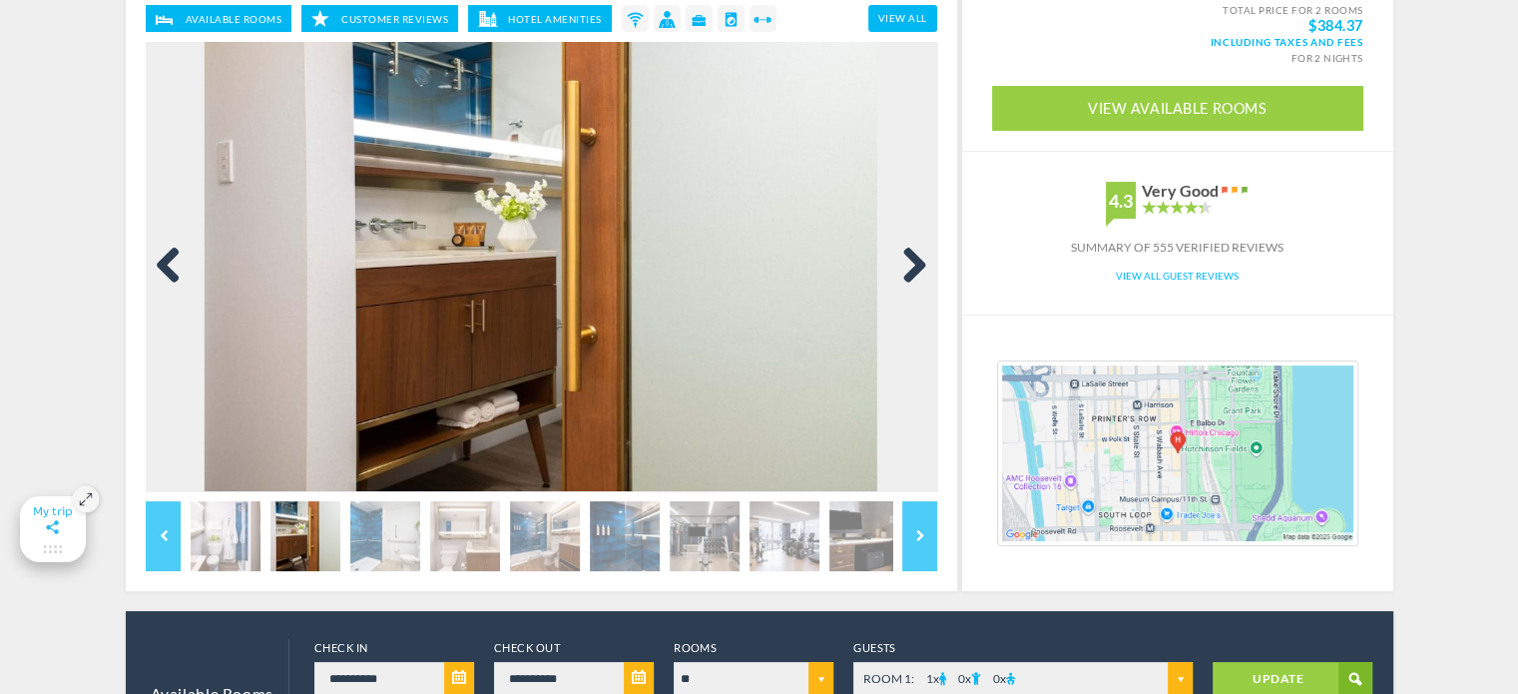
click at [180, 270] on link "Previous" at bounding box center [176, 267] width 40 height 40
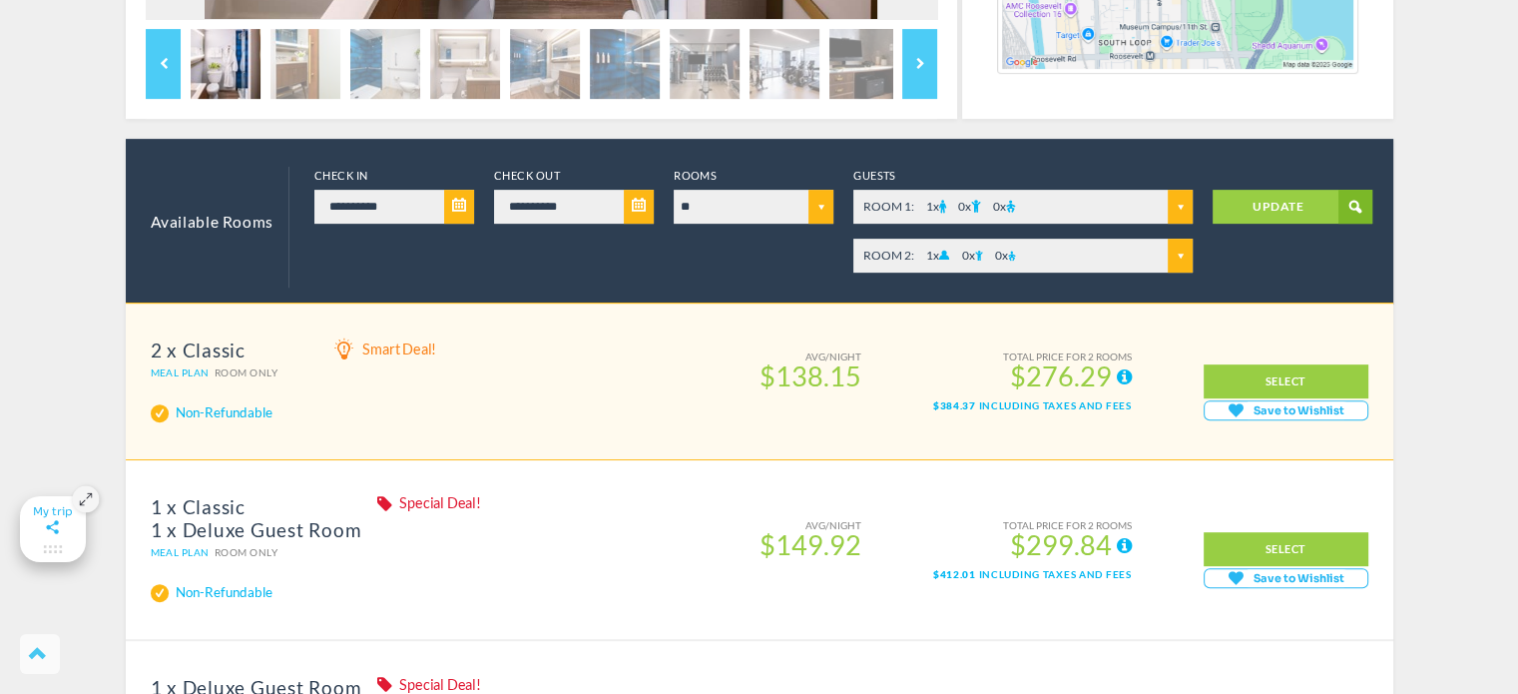
scroll to position [898, 0]
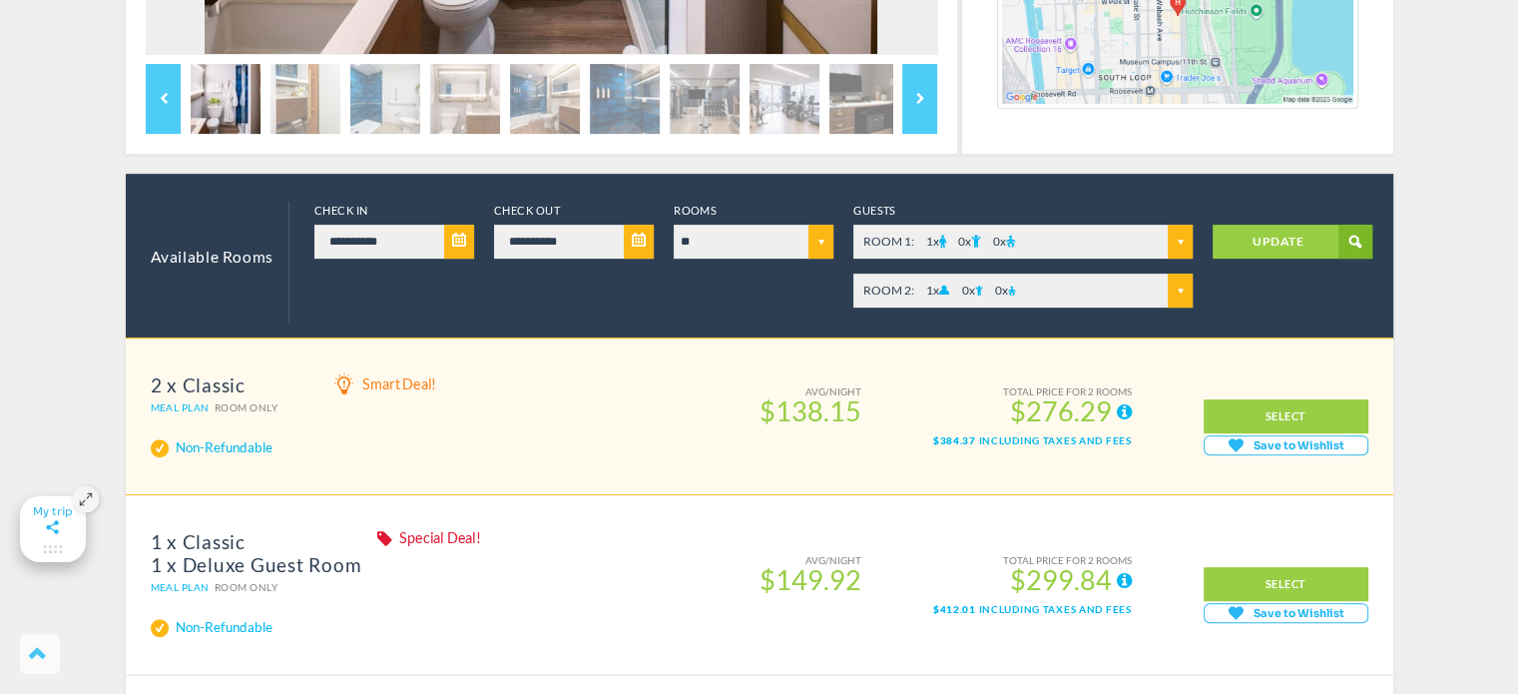
scroll to position [699, 0]
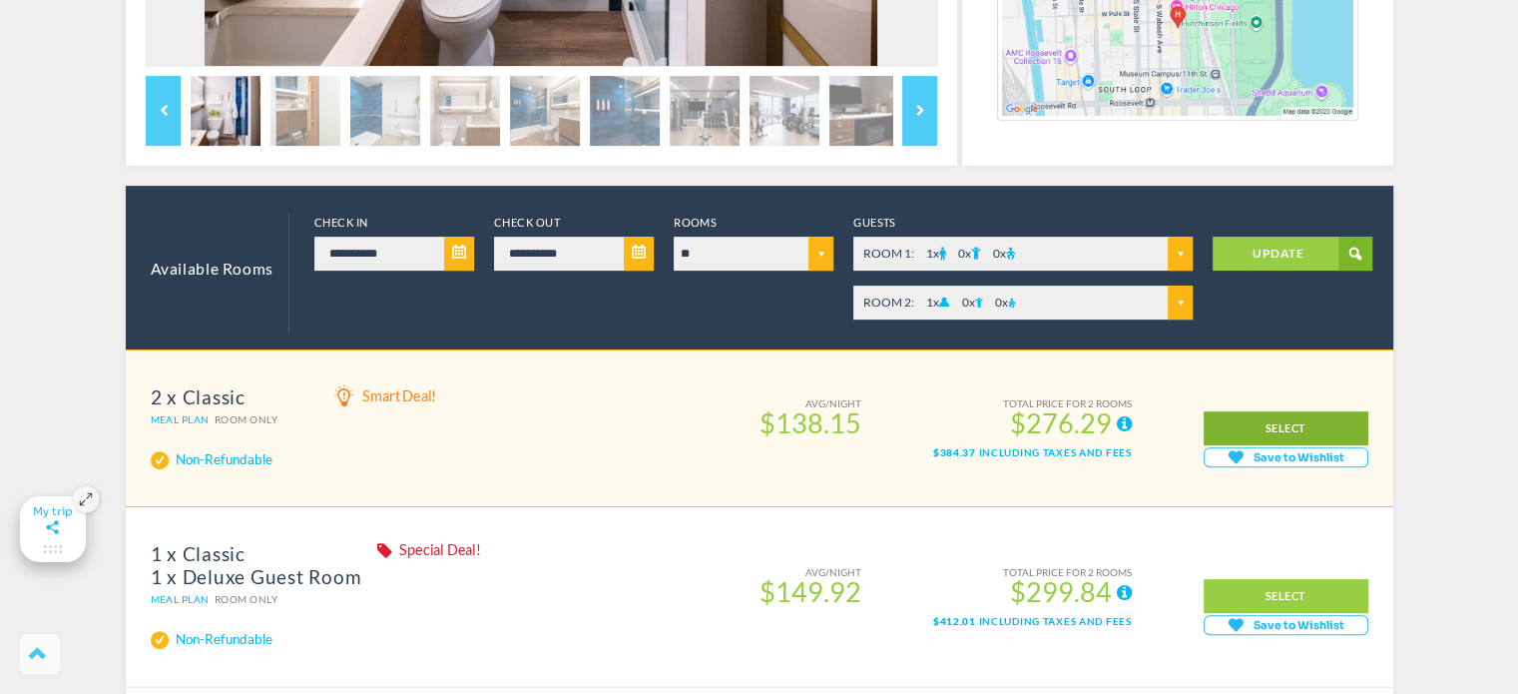
click at [1323, 417] on link "SELECT" at bounding box center [1286, 428] width 165 height 34
